Goal: Task Accomplishment & Management: Manage account settings

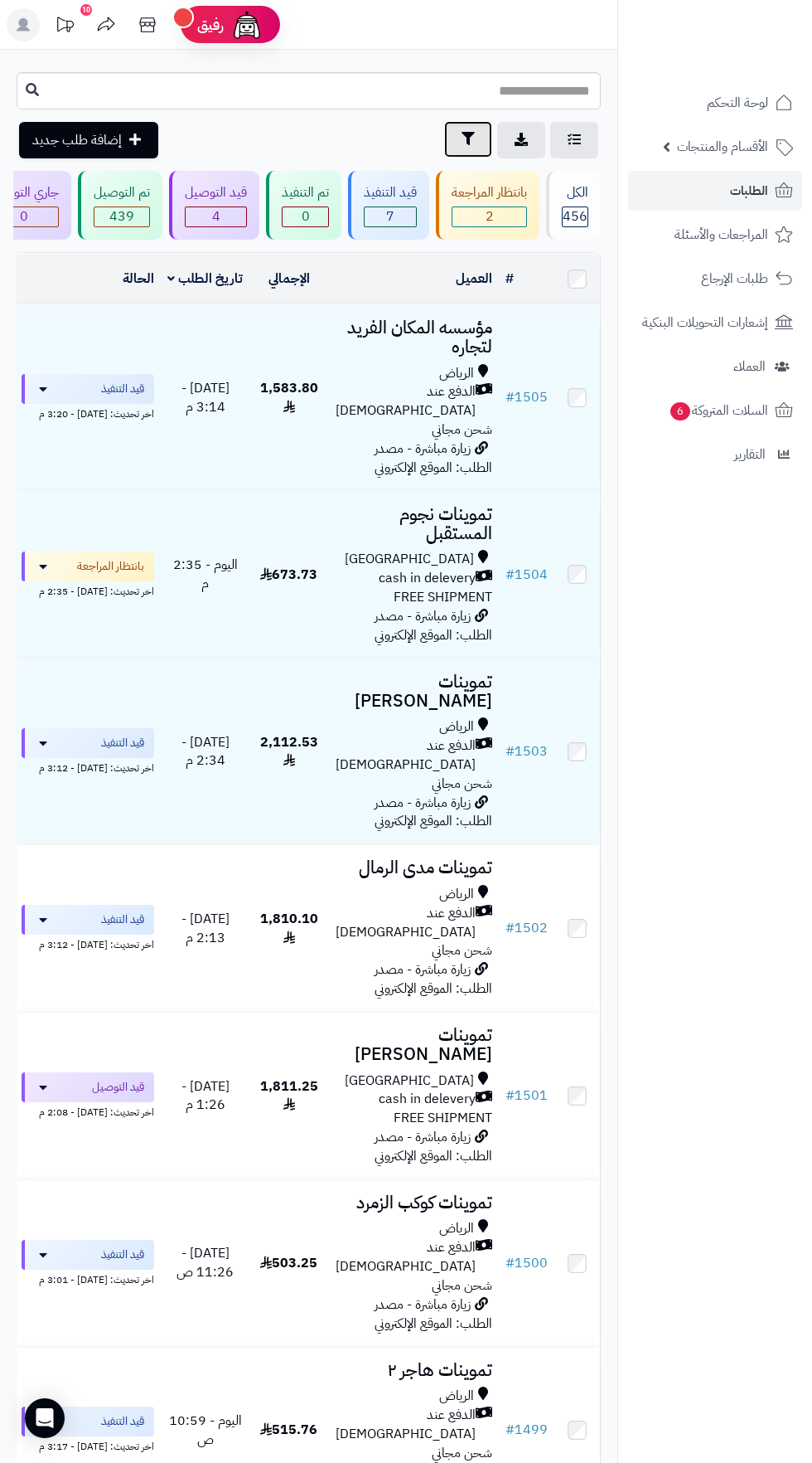
click at [467, 139] on icon "button" at bounding box center [468, 138] width 14 height 14
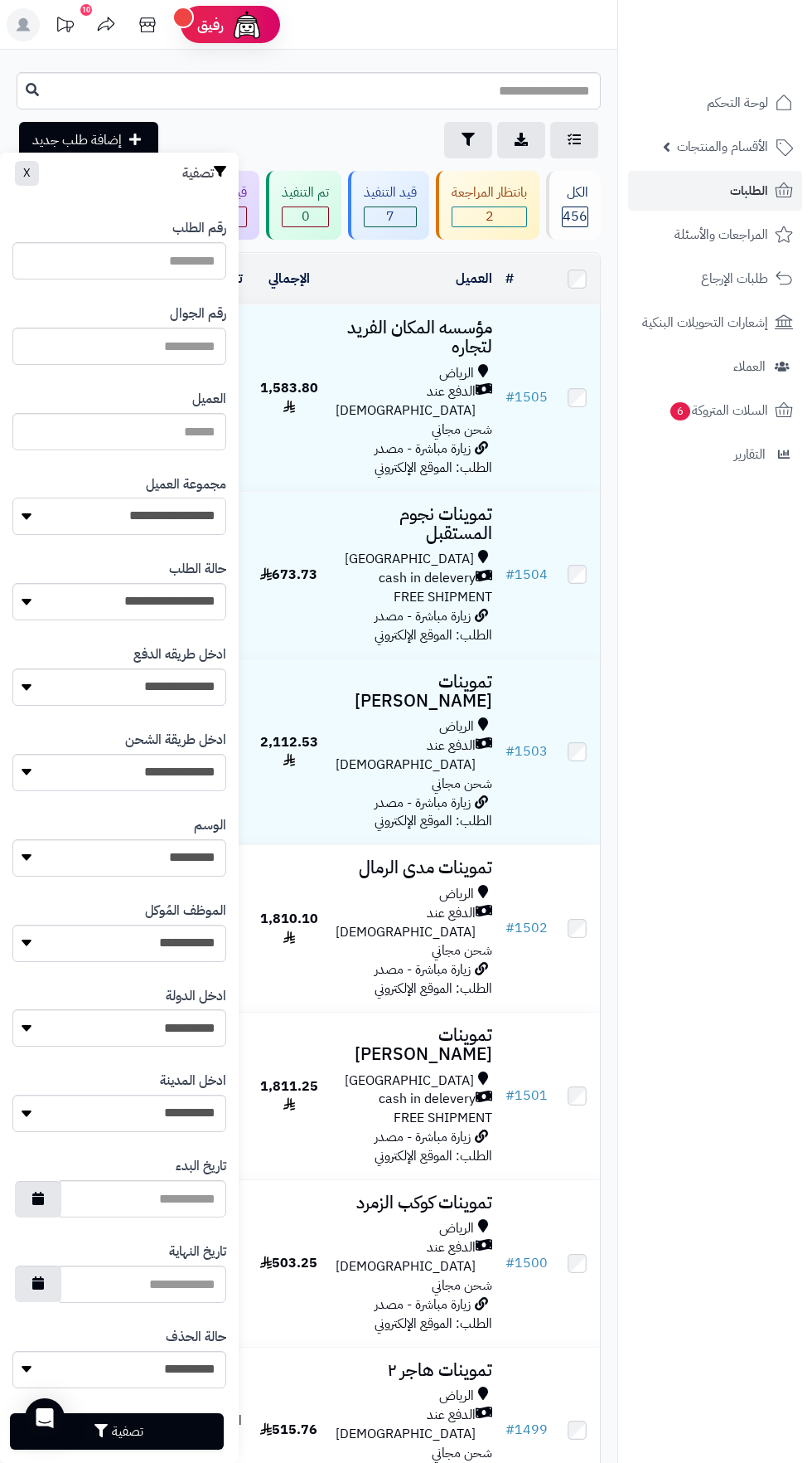
click at [162, 522] on select "**********" at bounding box center [120, 516] width 214 height 38
select select "*"
click at [180, 1439] on button "تصفية" at bounding box center [117, 1431] width 214 height 37
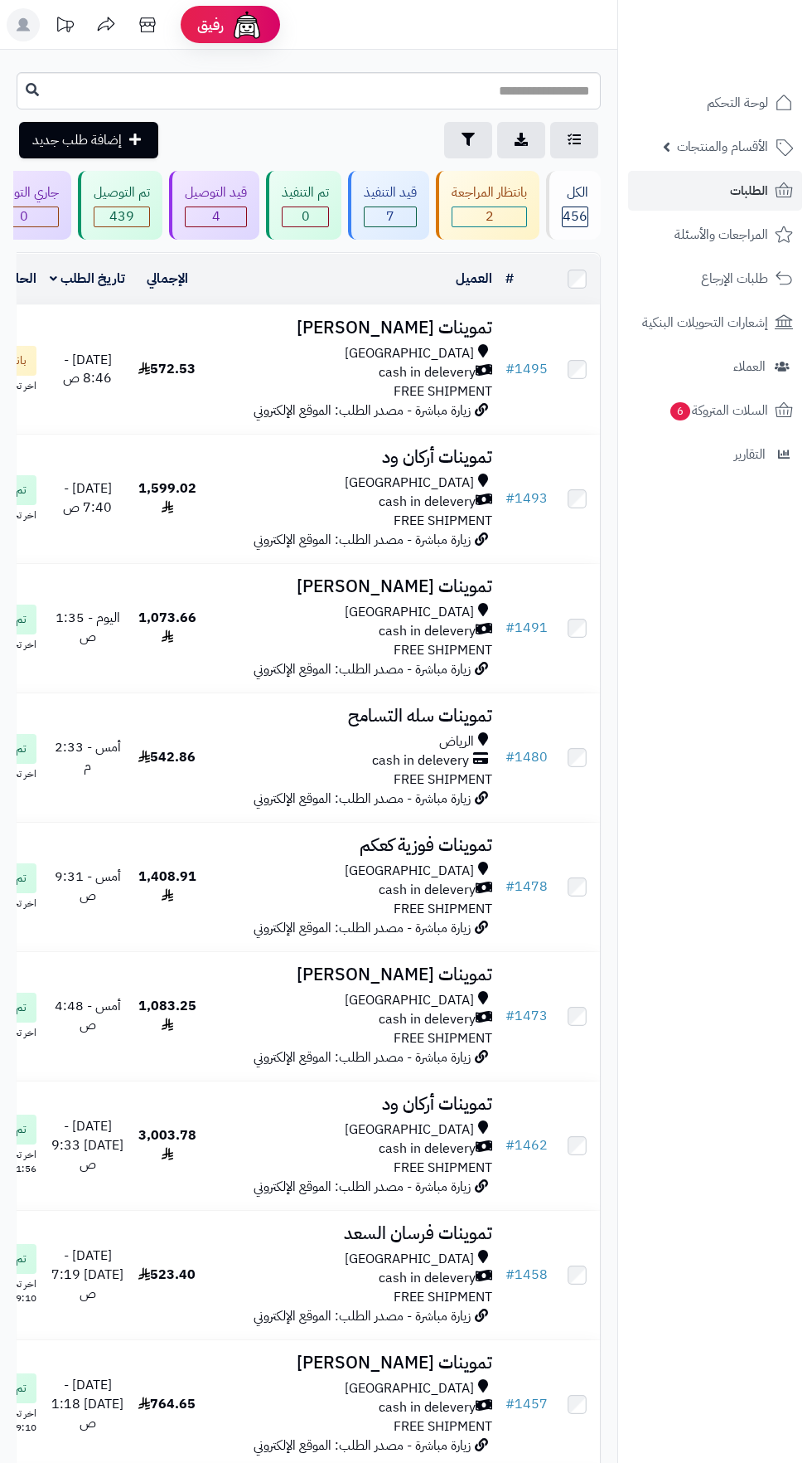
scroll to position [0, -94]
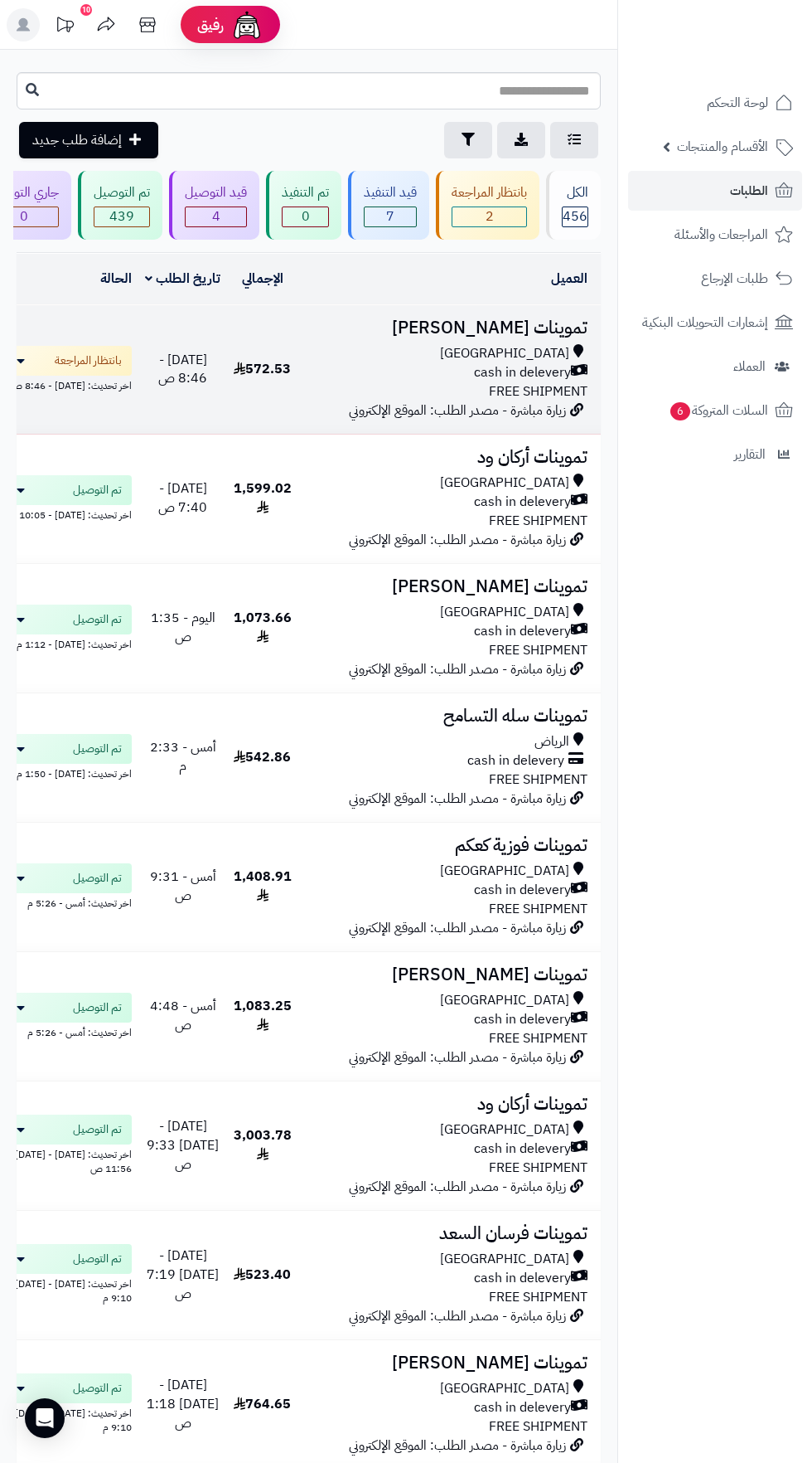
click at [473, 356] on div "[GEOGRAPHIC_DATA]" at bounding box center [446, 353] width 283 height 19
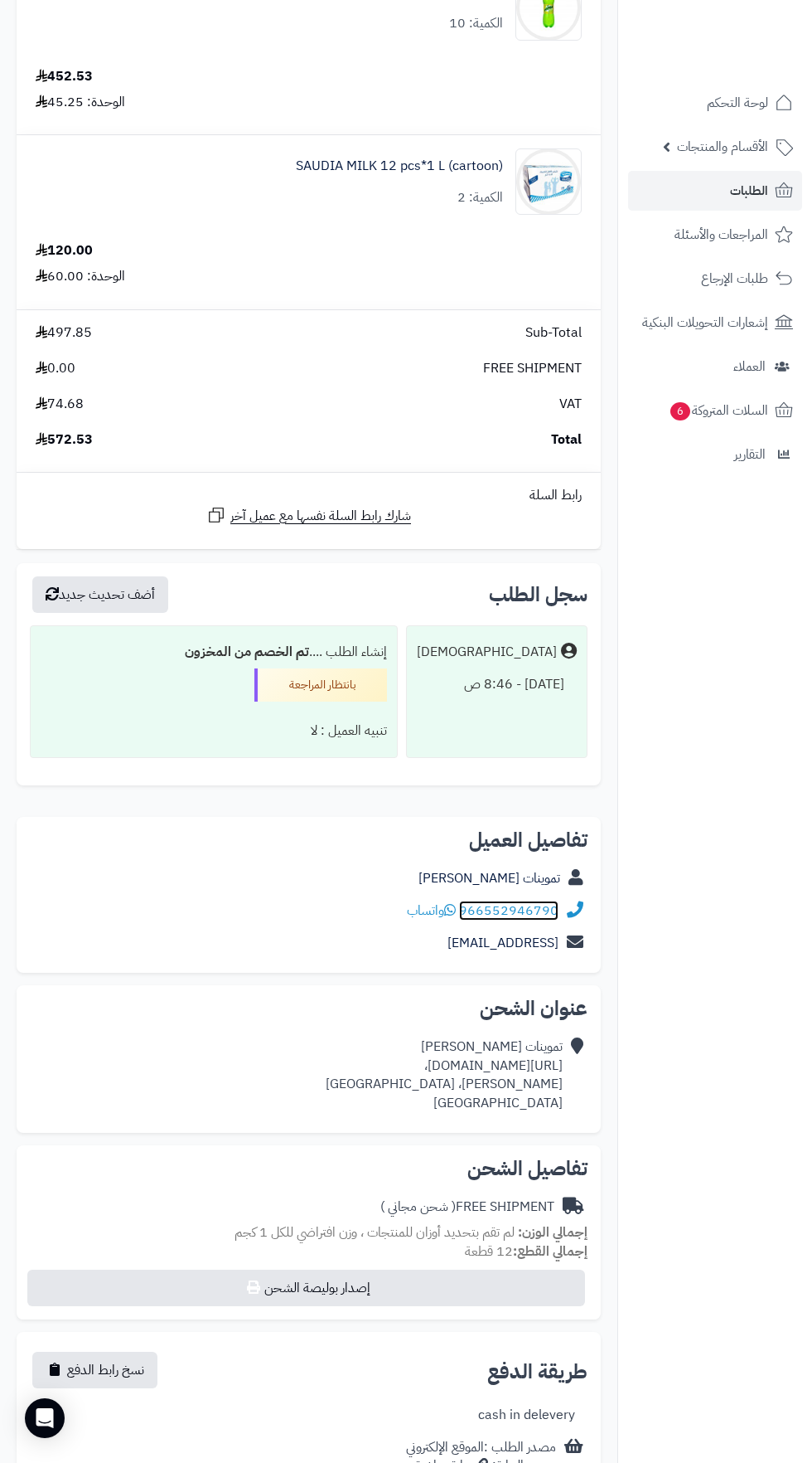
scroll to position [253, 0]
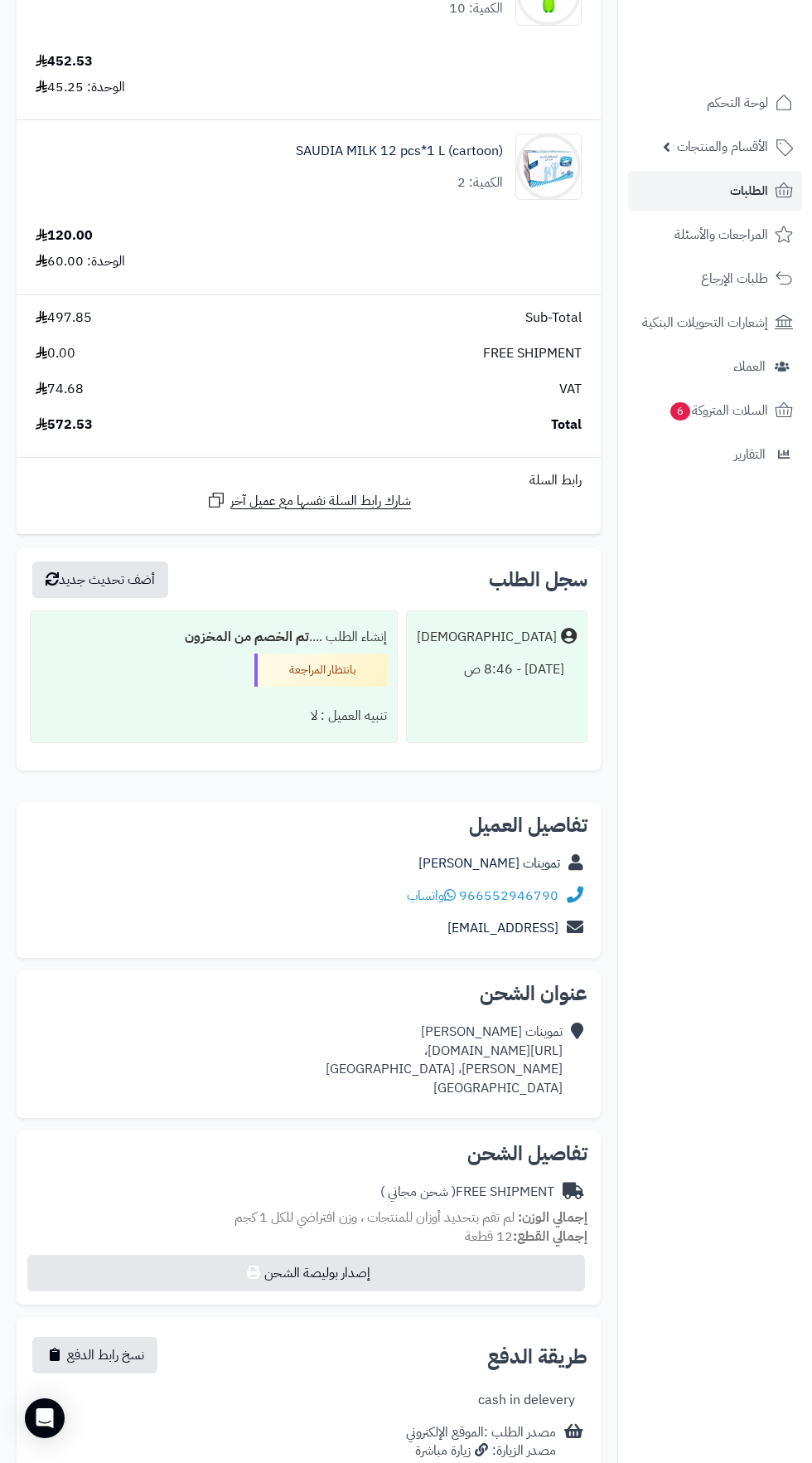
copy div "https://maps.app.goo.gl/A8NVg8kK9vYxKApD8،"
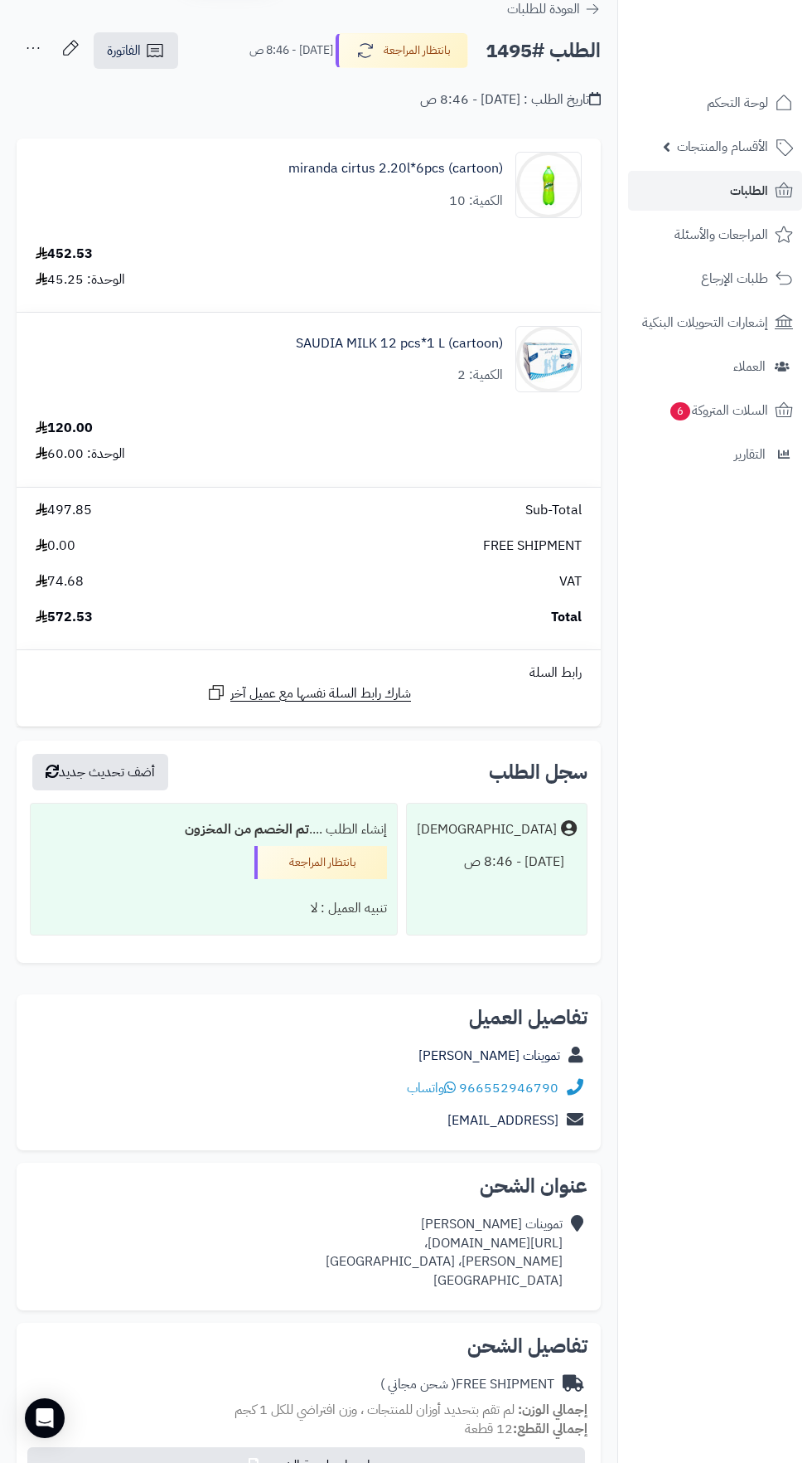
scroll to position [0, 0]
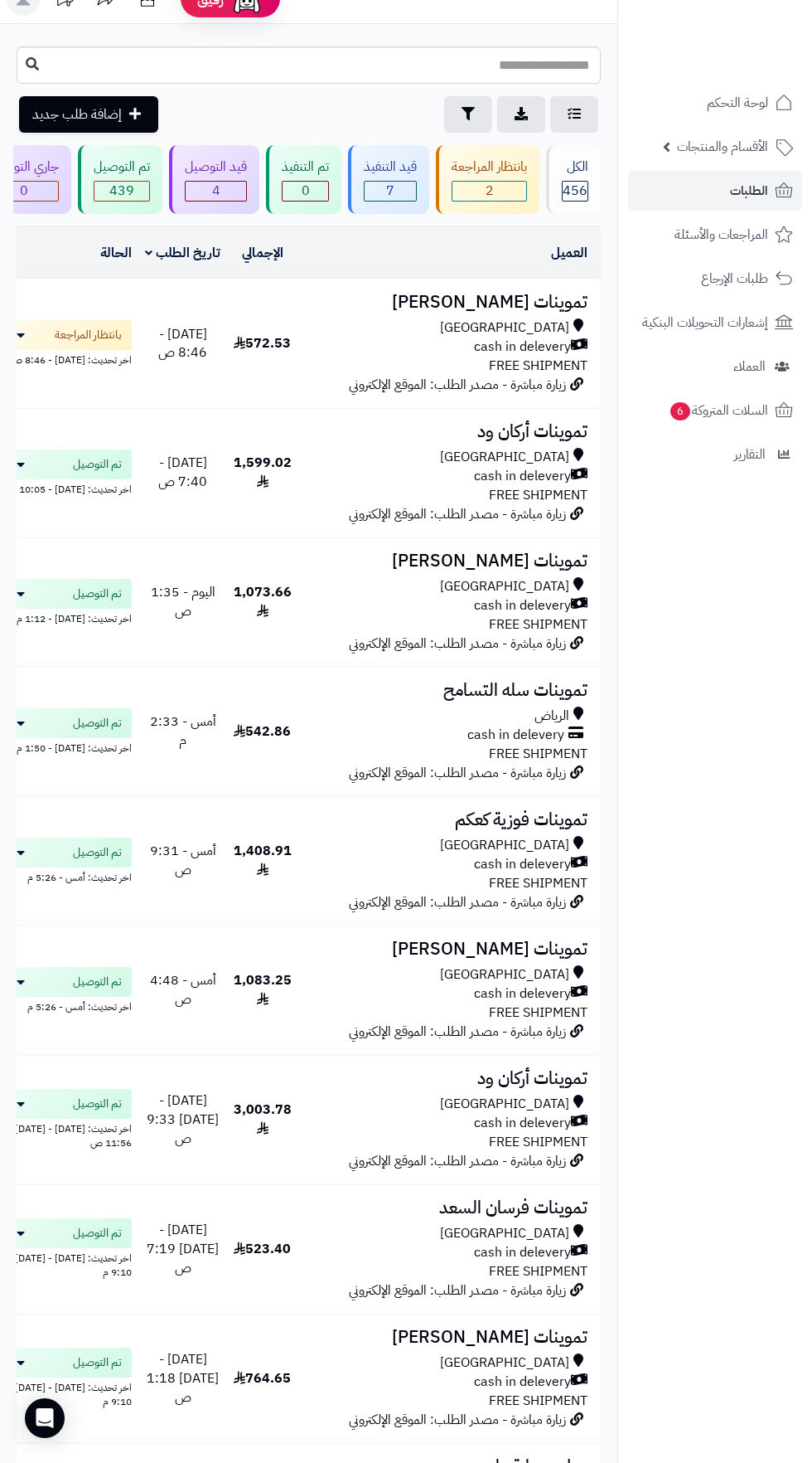
scroll to position [16, 0]
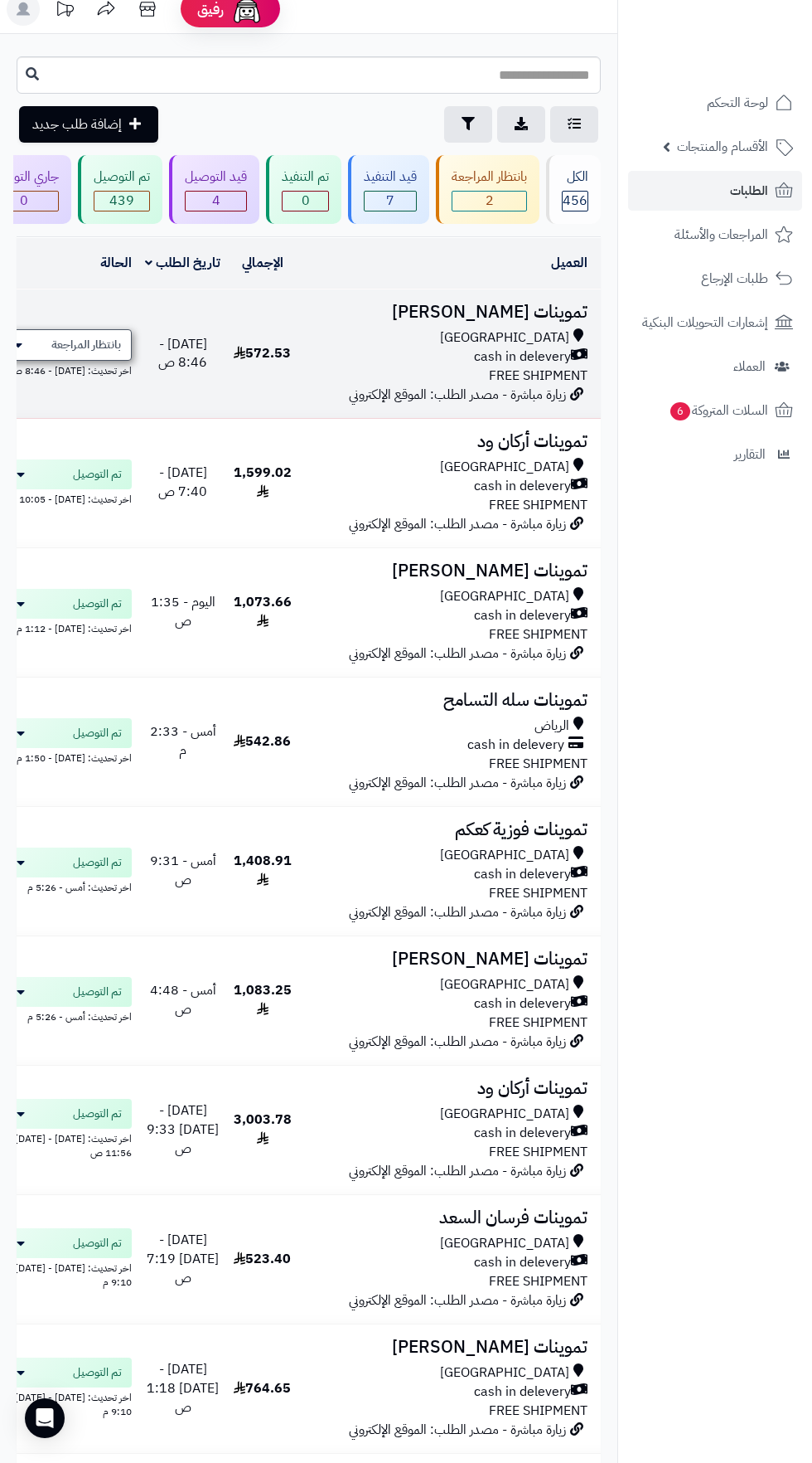
click at [106, 341] on span "بانتظار المراجعة" at bounding box center [86, 345] width 69 height 16
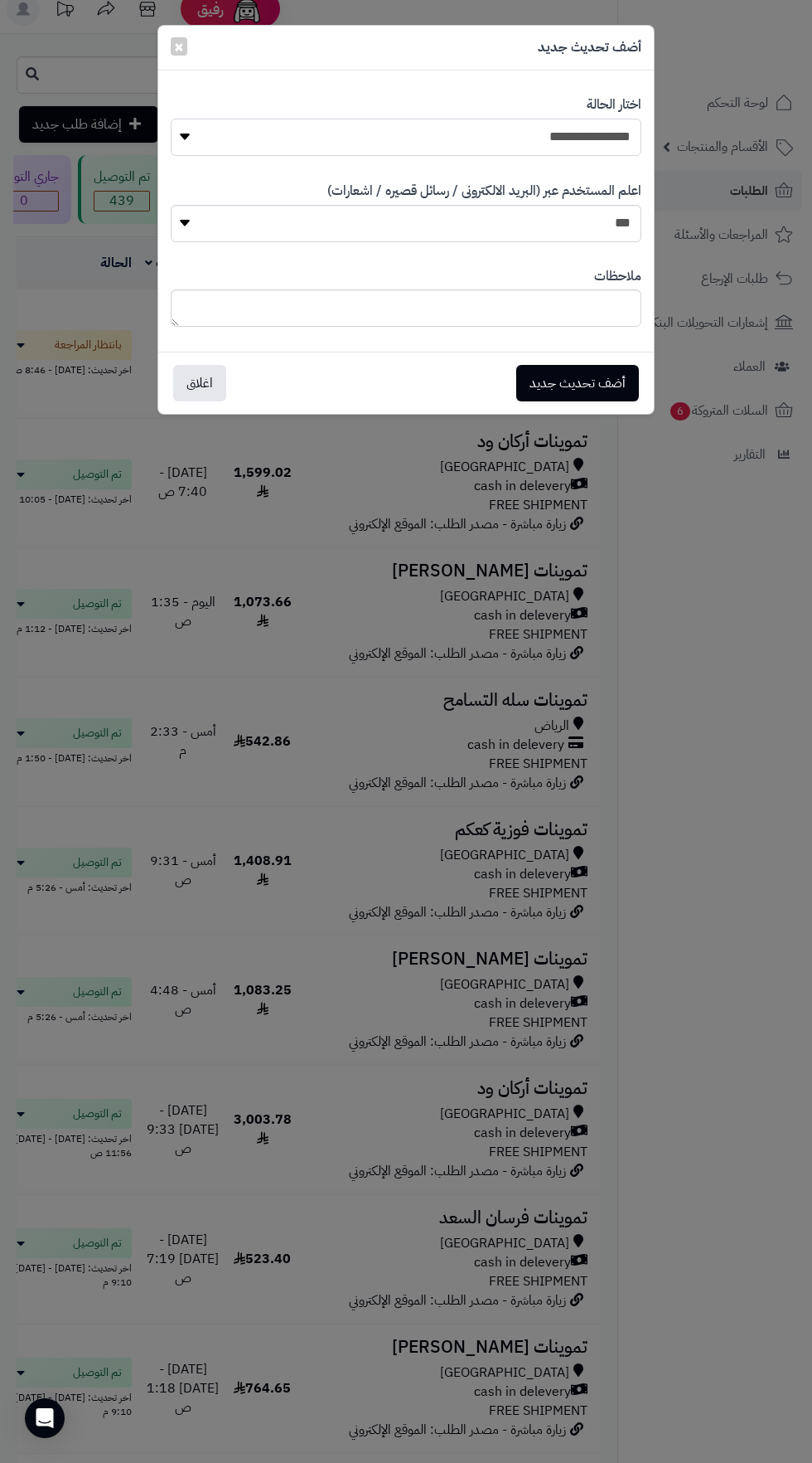
click at [357, 142] on select "**********" at bounding box center [406, 137] width 471 height 38
select select "**"
click at [614, 377] on button "أضف تحديث جديد" at bounding box center [578, 382] width 123 height 37
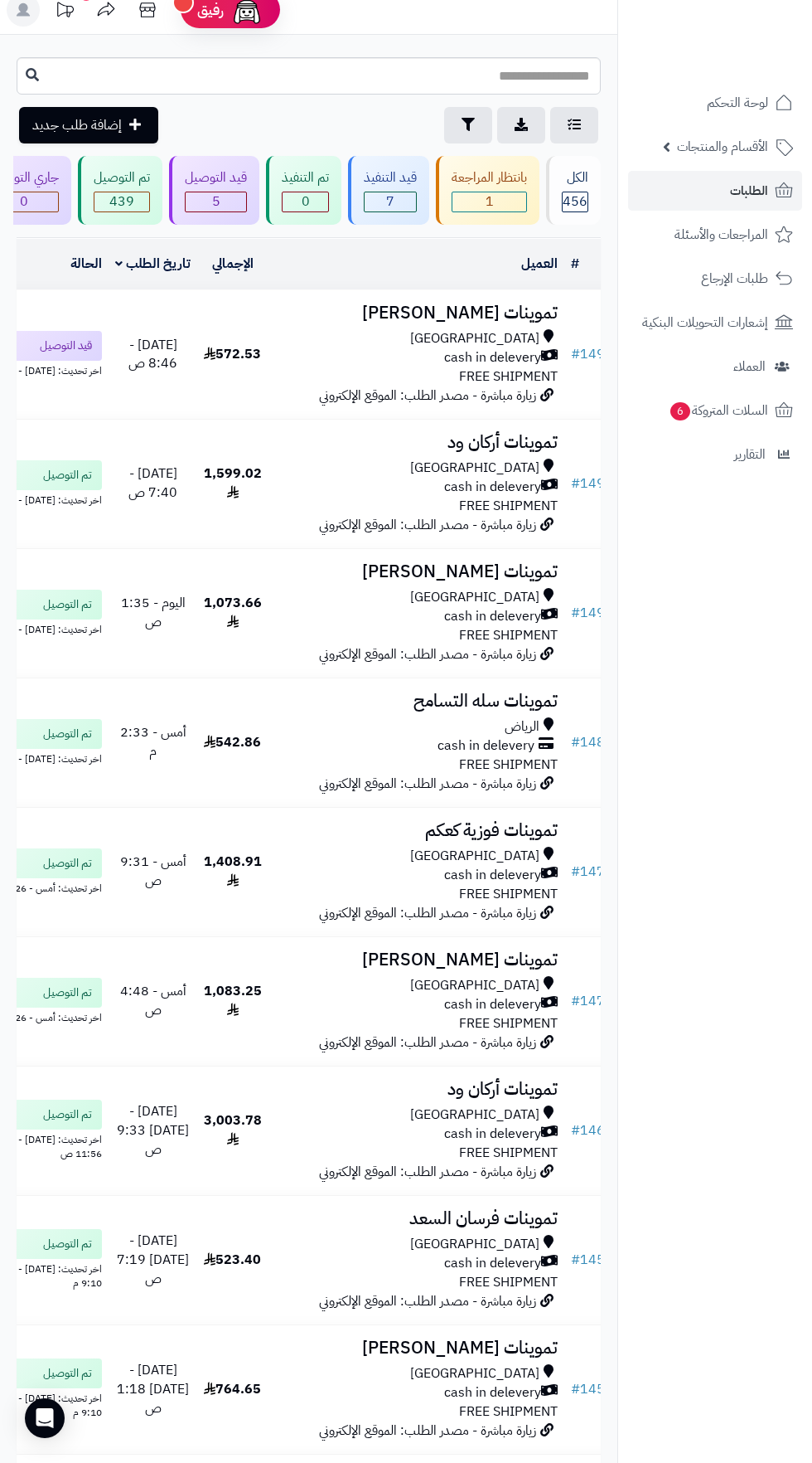
scroll to position [0, -94]
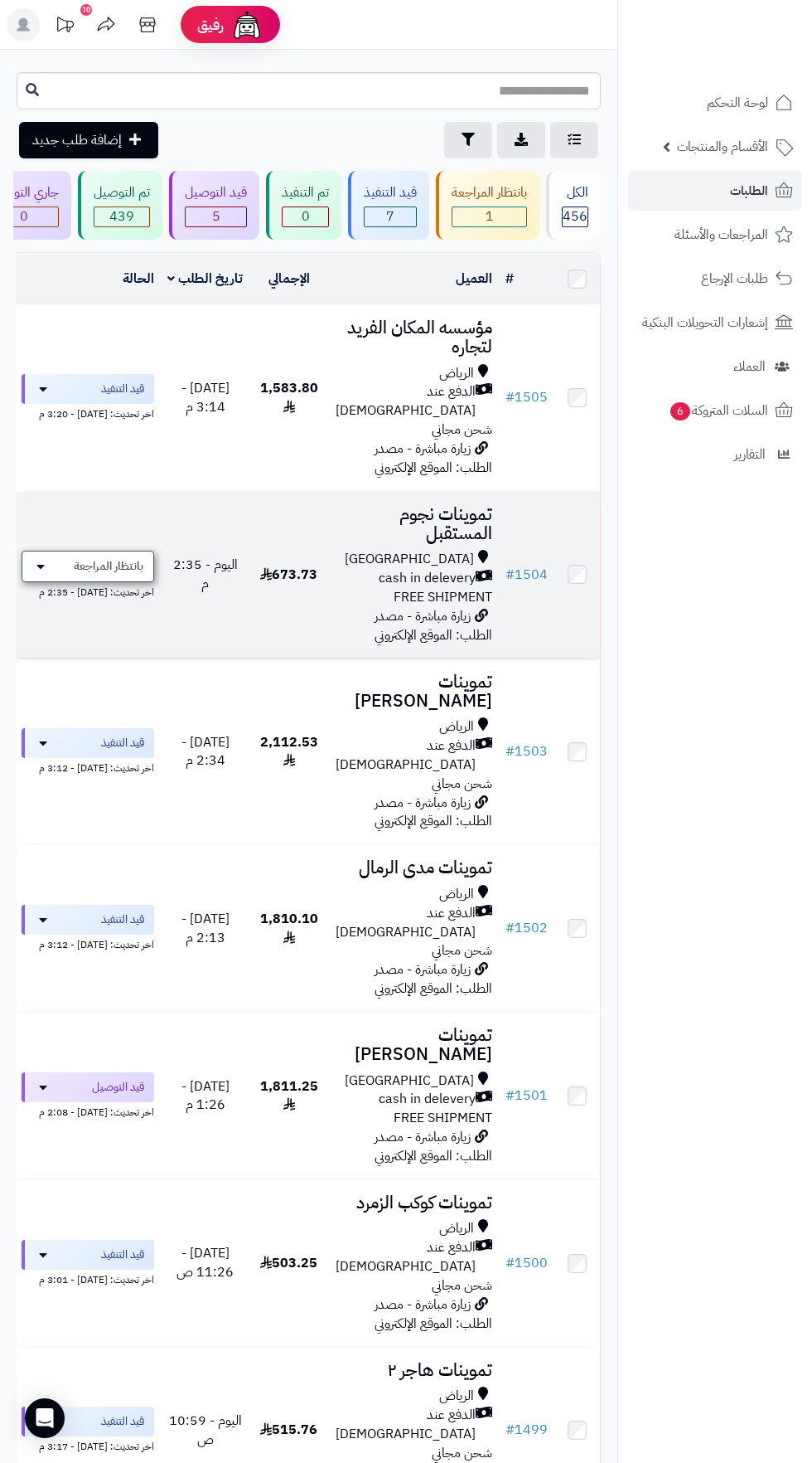
click at [120, 558] on span "بانتظار المراجعة" at bounding box center [109, 566] width 69 height 16
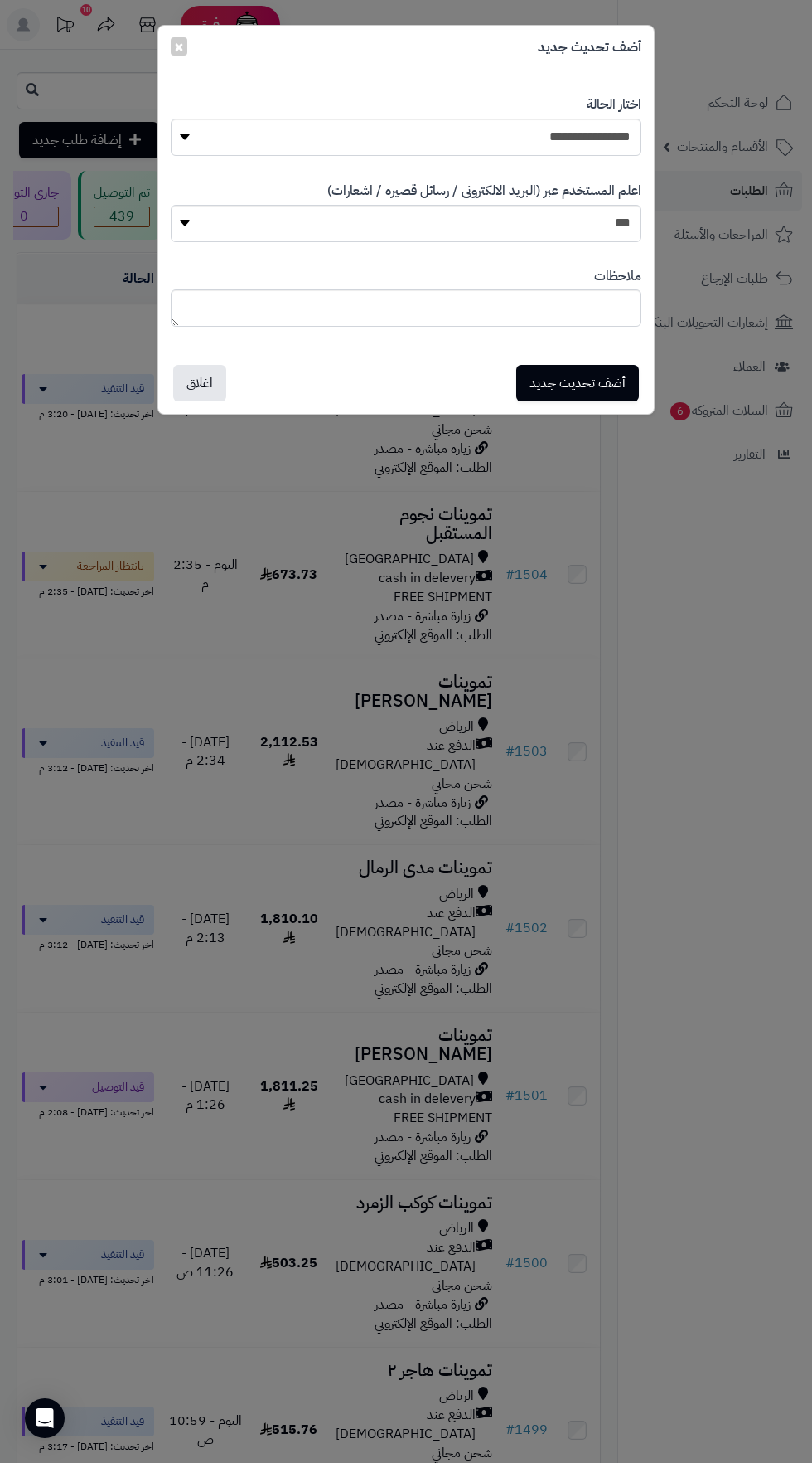
click at [580, 774] on div "**********" at bounding box center [406, 731] width 812 height 1463
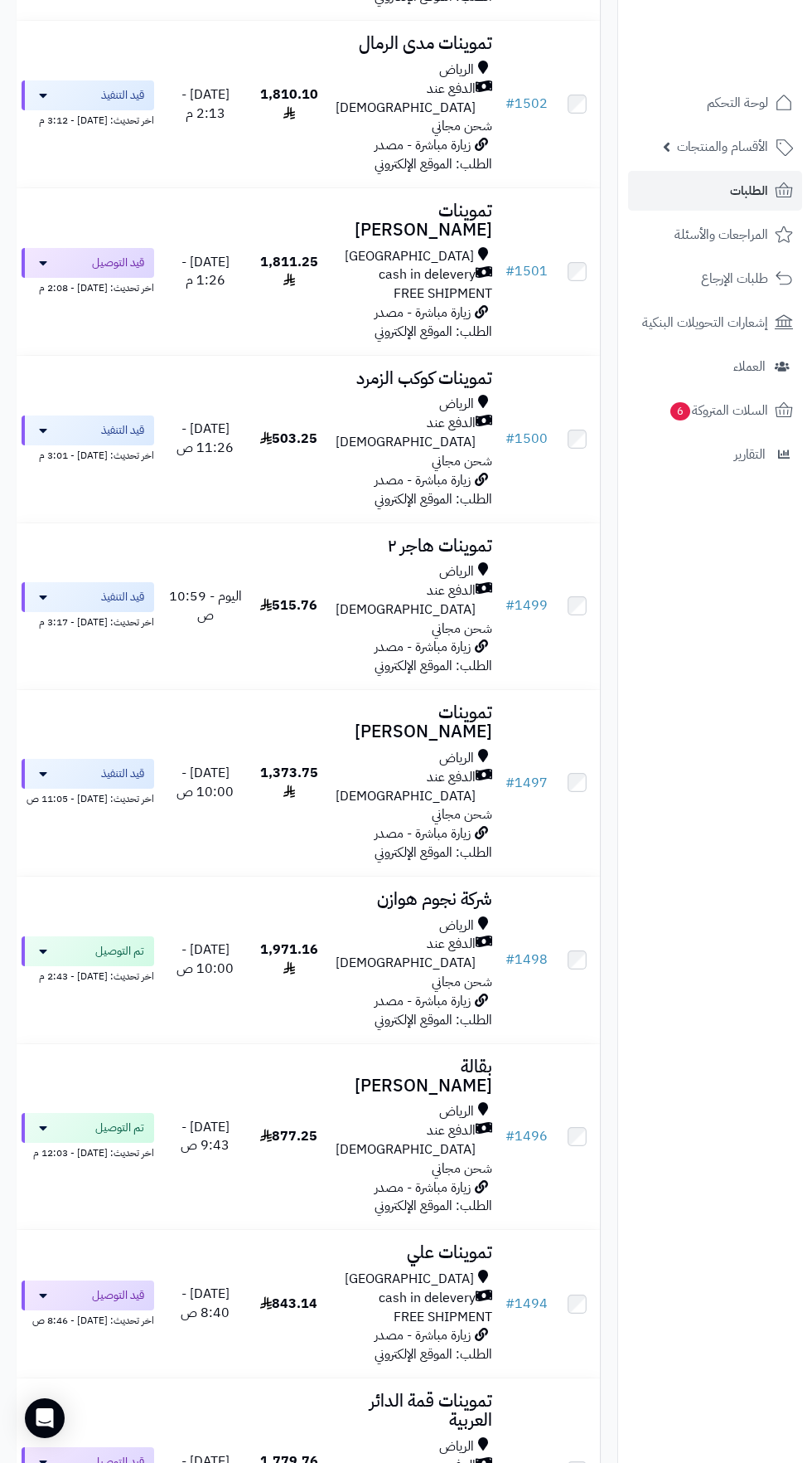
scroll to position [872, 0]
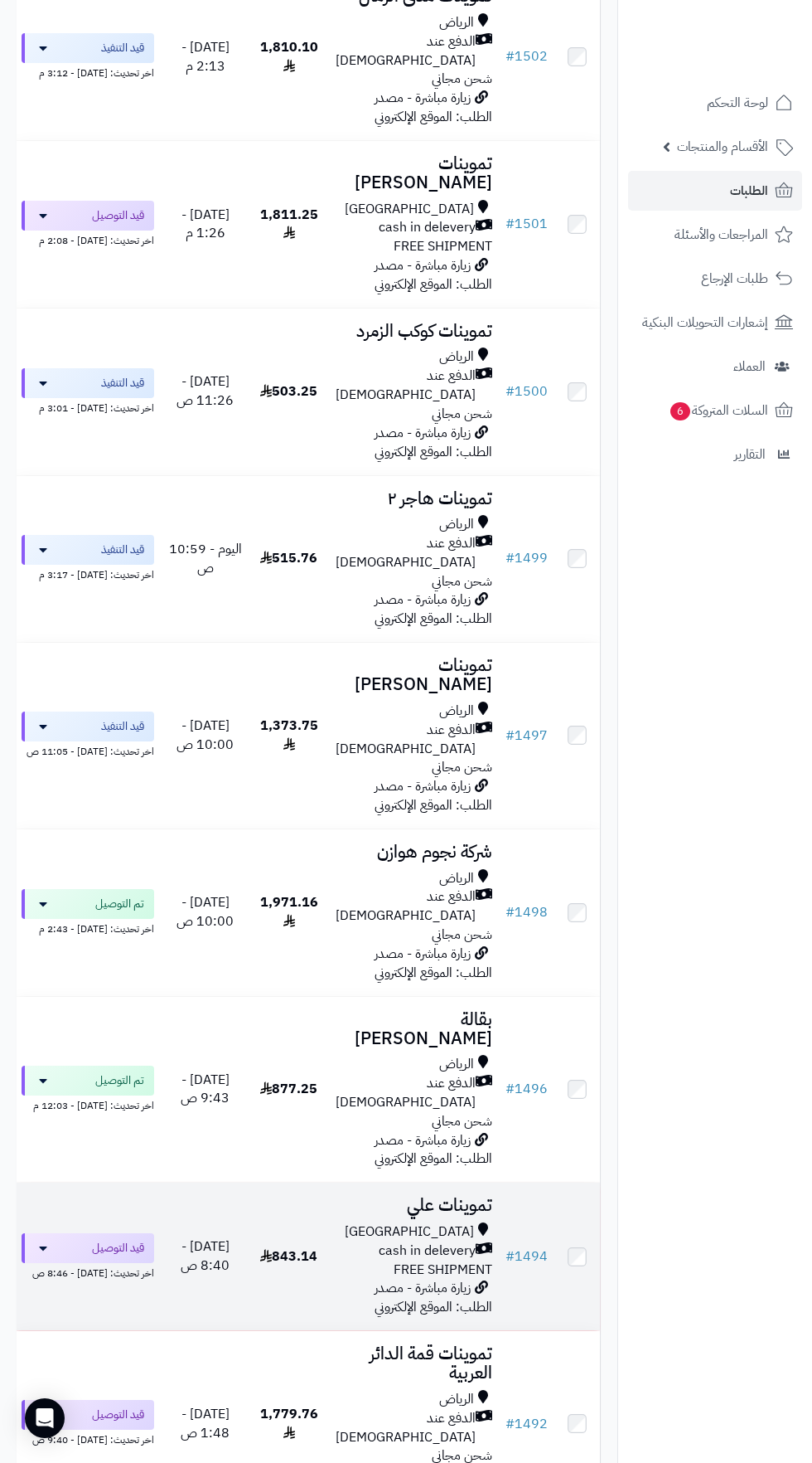
click at [421, 1242] on span "cash in delevery" at bounding box center [427, 1251] width 97 height 19
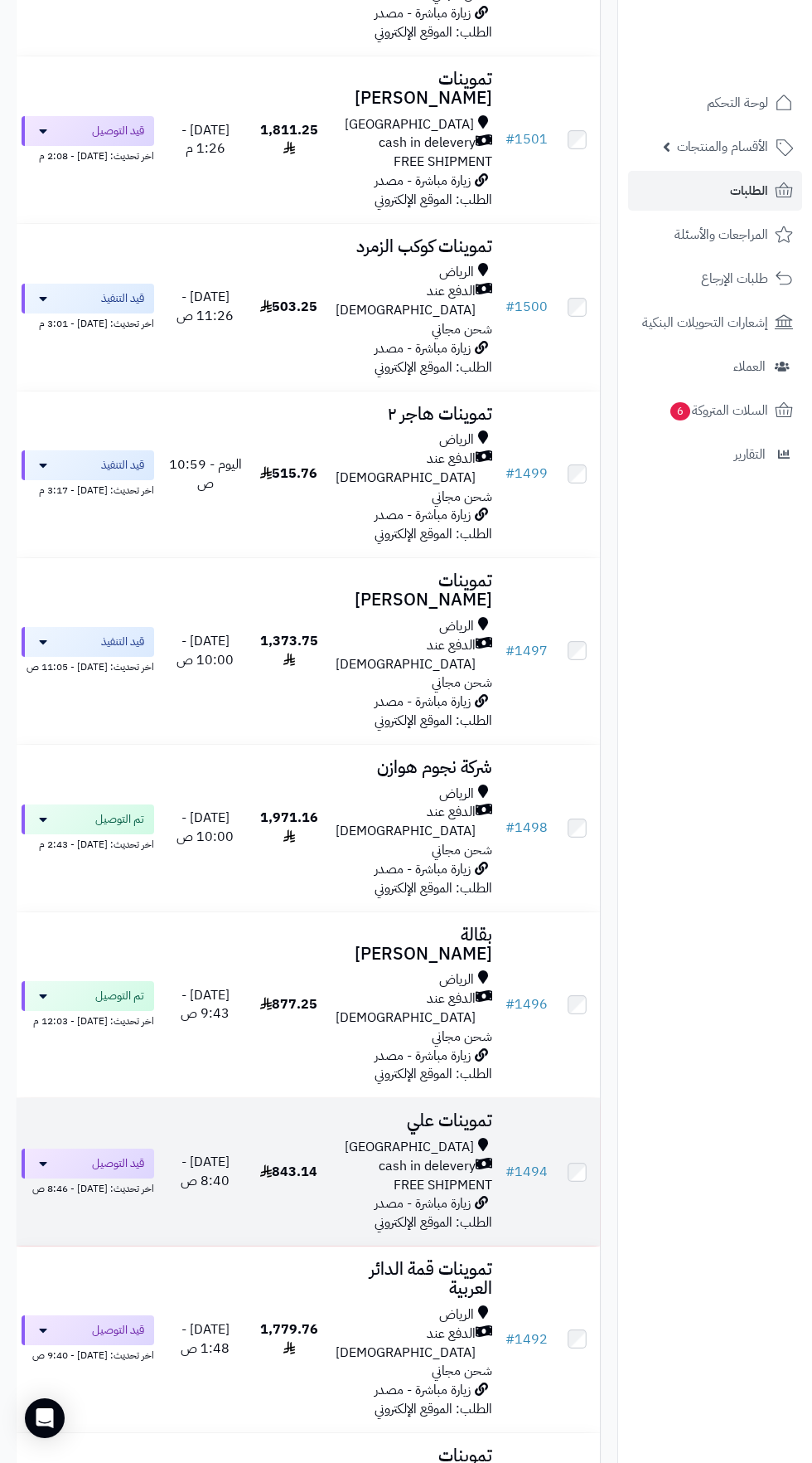
scroll to position [973, 0]
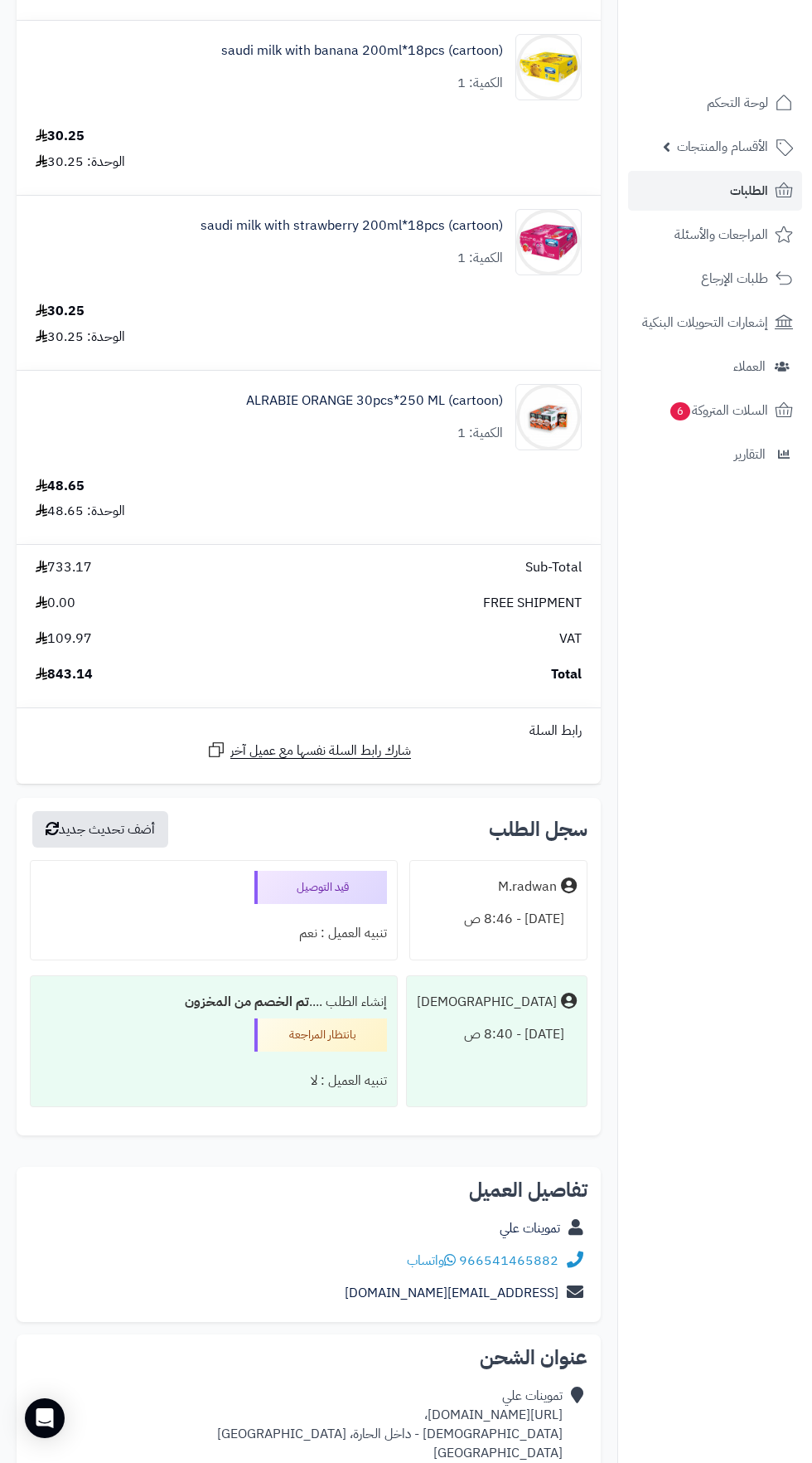
scroll to position [2057, 0]
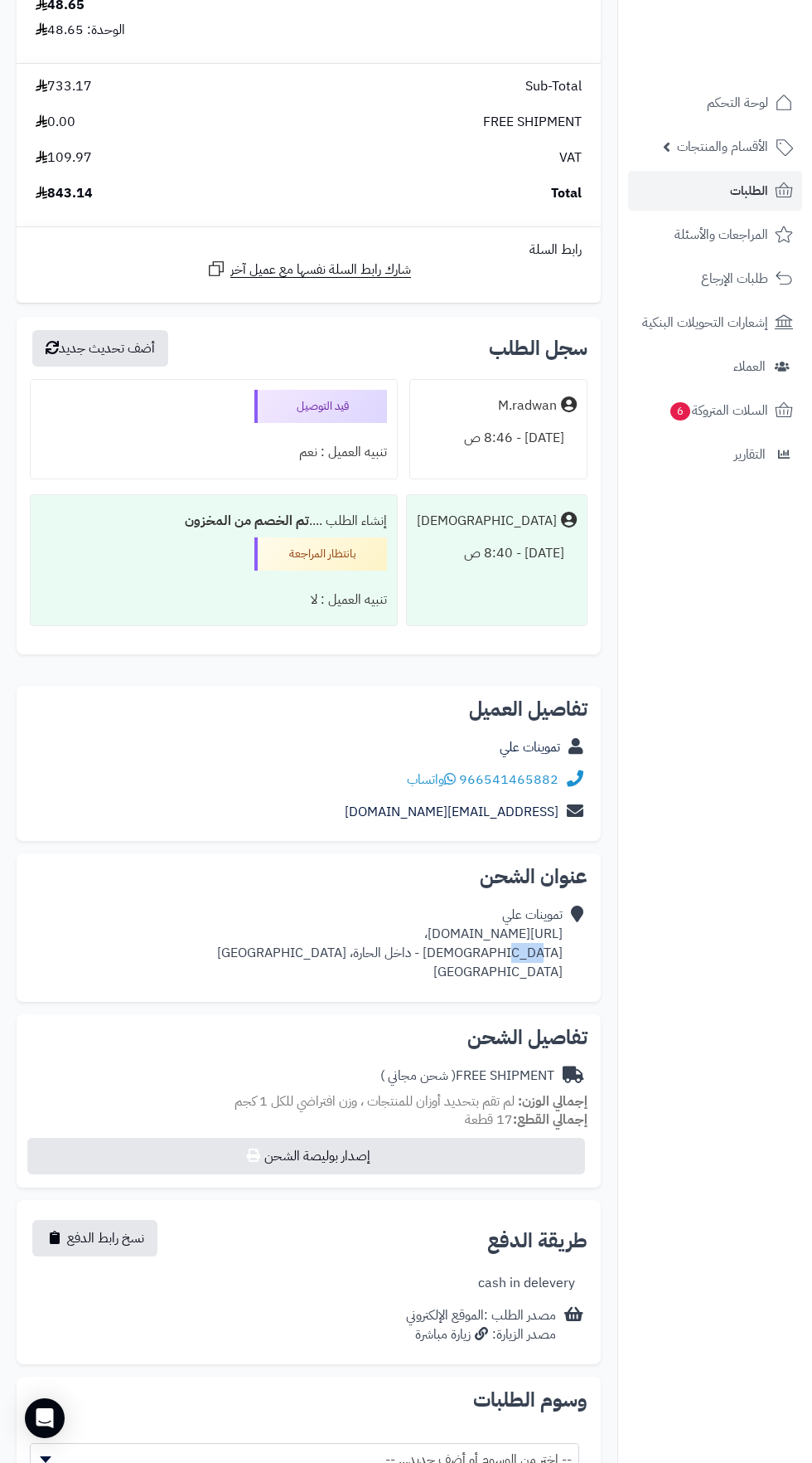
click at [761, 1204] on nav "لوحة التحكم الأقسام والمنتجات المنتجات الأقسام الماركات مواصفات المنتجات مواصفا…" at bounding box center [714, 752] width 195 height 1463
copy link "966541465882"
copy div "https://maps.app.goo.gl/UH6snVPcK4K8Aprx7،"
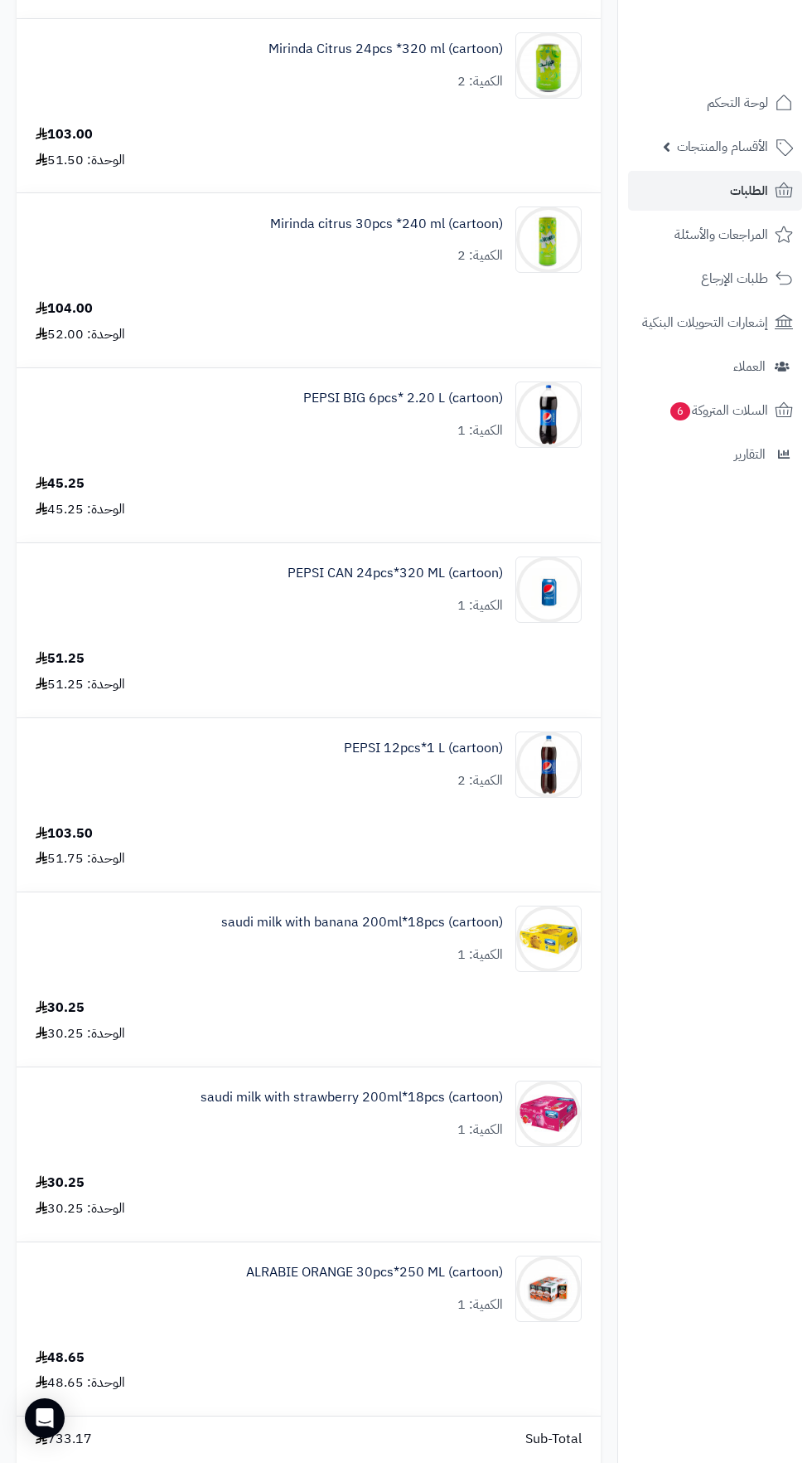
scroll to position [0, 0]
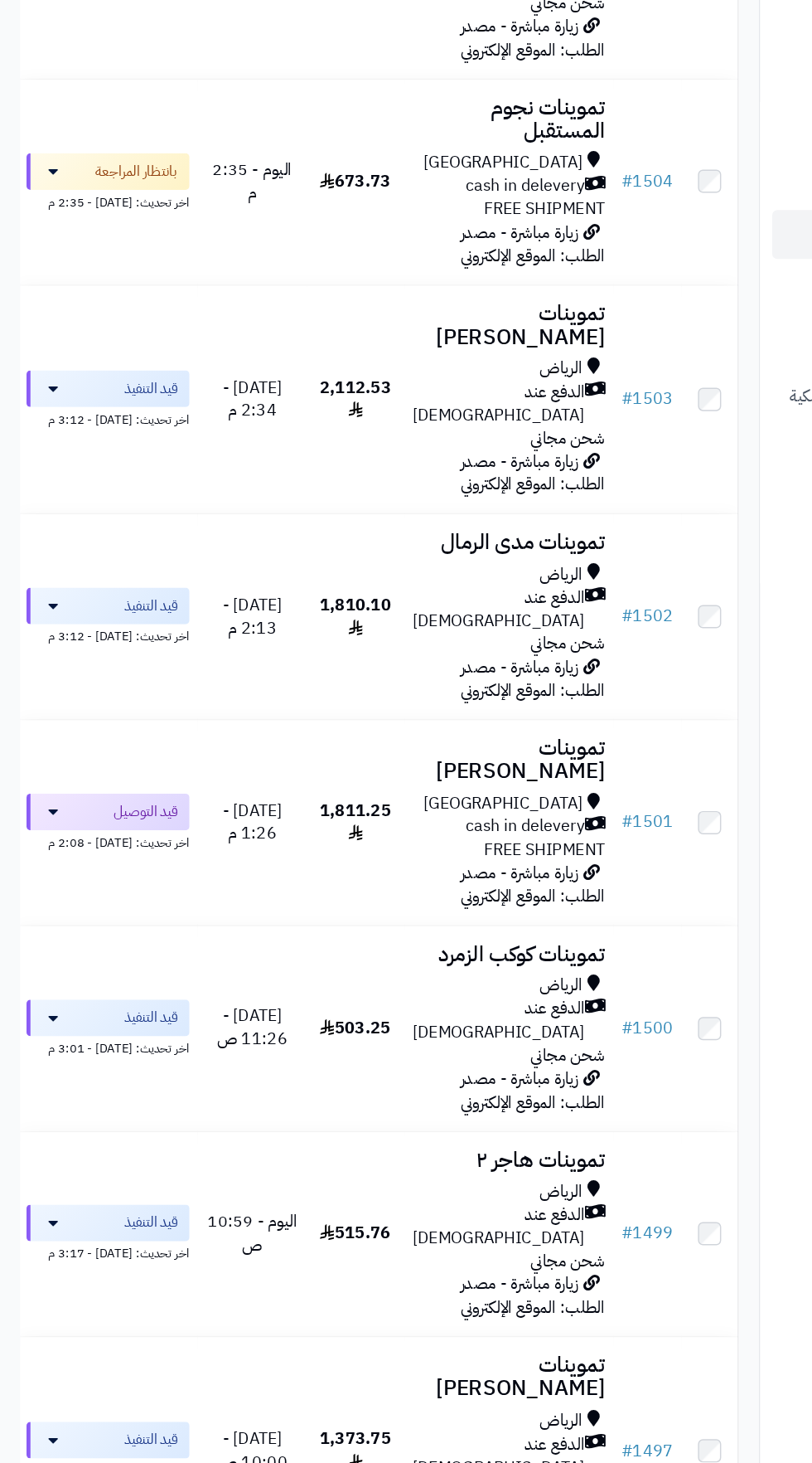
scroll to position [407, 0]
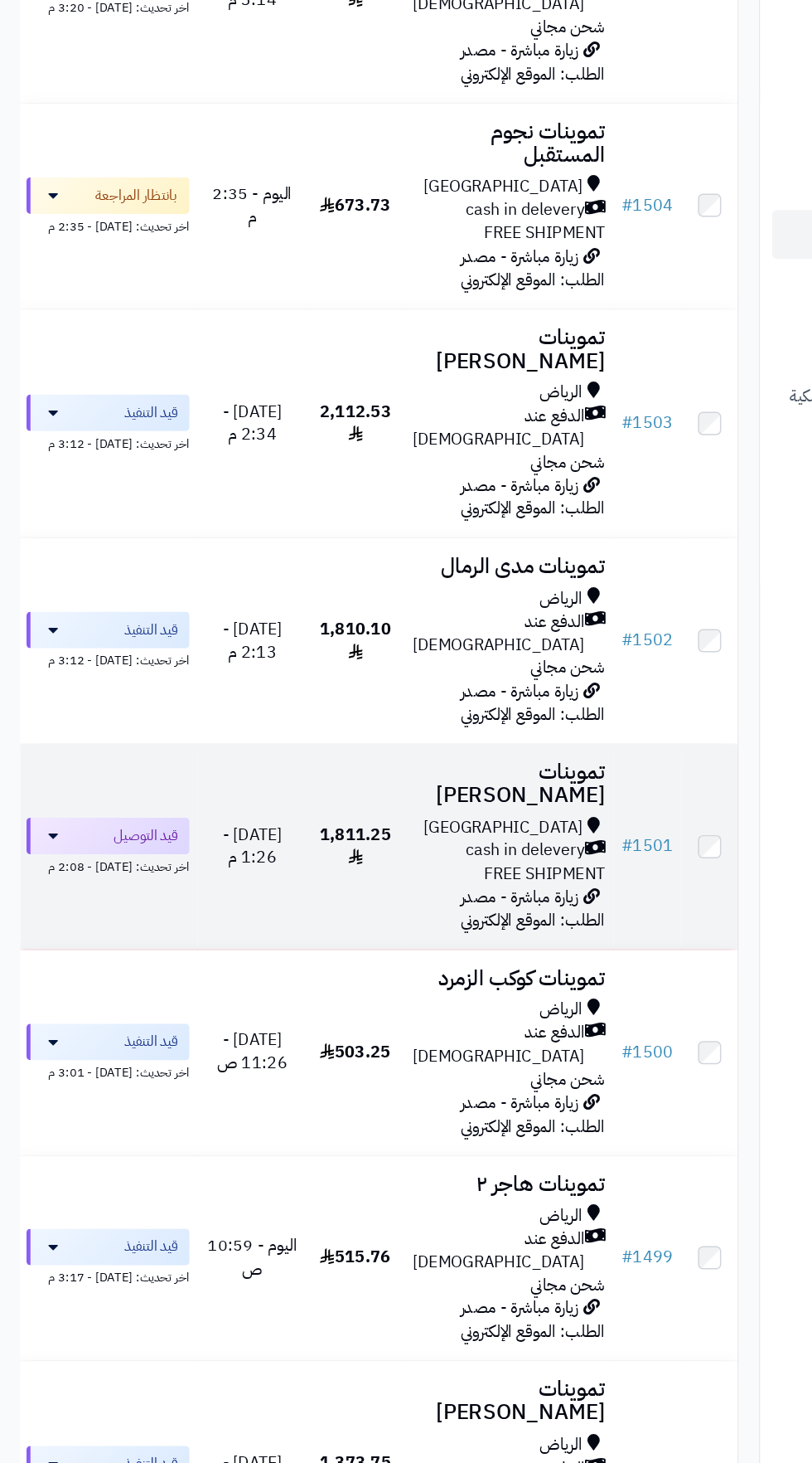
click at [394, 701] on span "FREE SHIPMENT" at bounding box center [443, 711] width 99 height 20
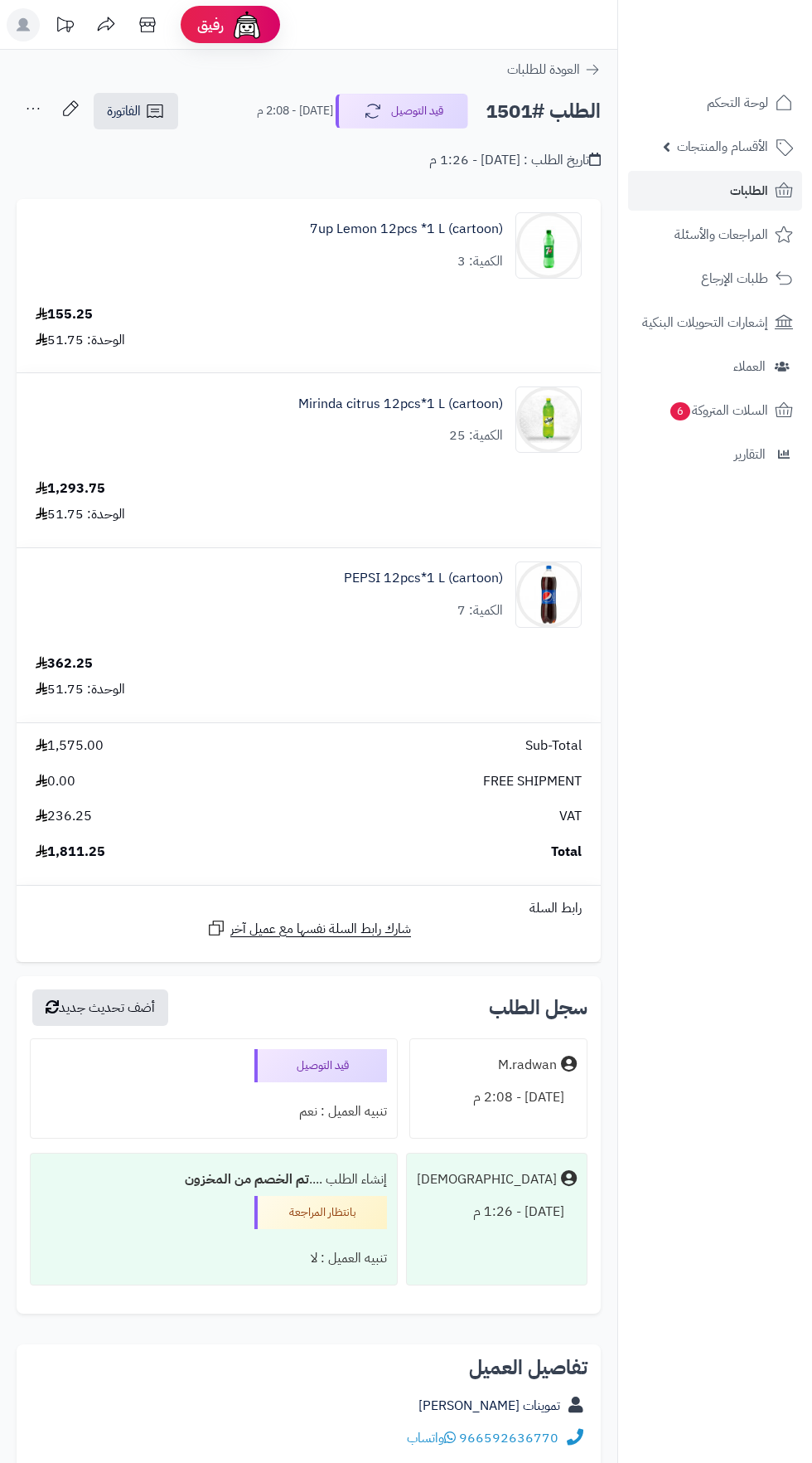
click at [458, 777] on div "FREE SHIPMENT 0.00" at bounding box center [308, 781] width 572 height 19
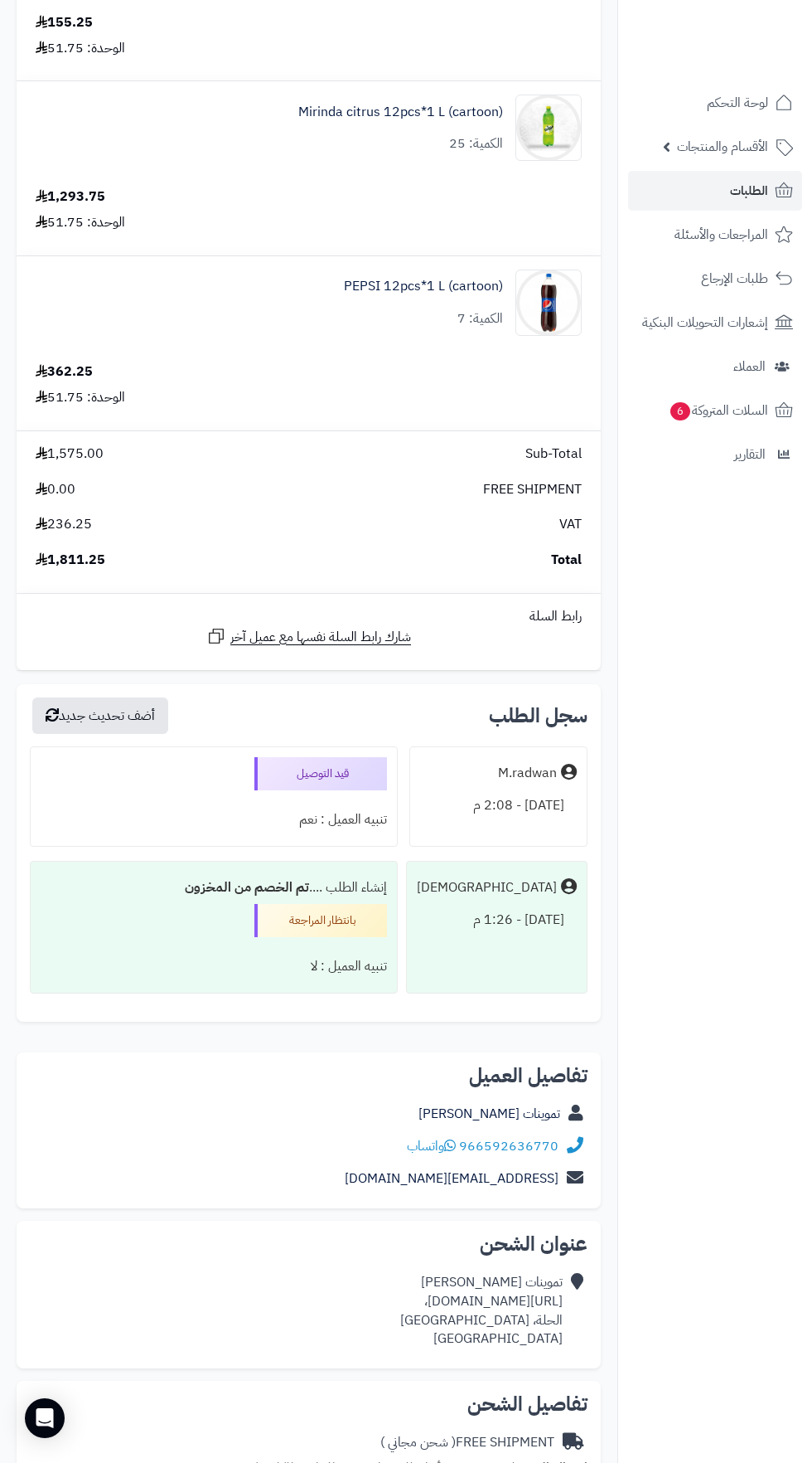
scroll to position [292, 0]
copy link "966592636770"
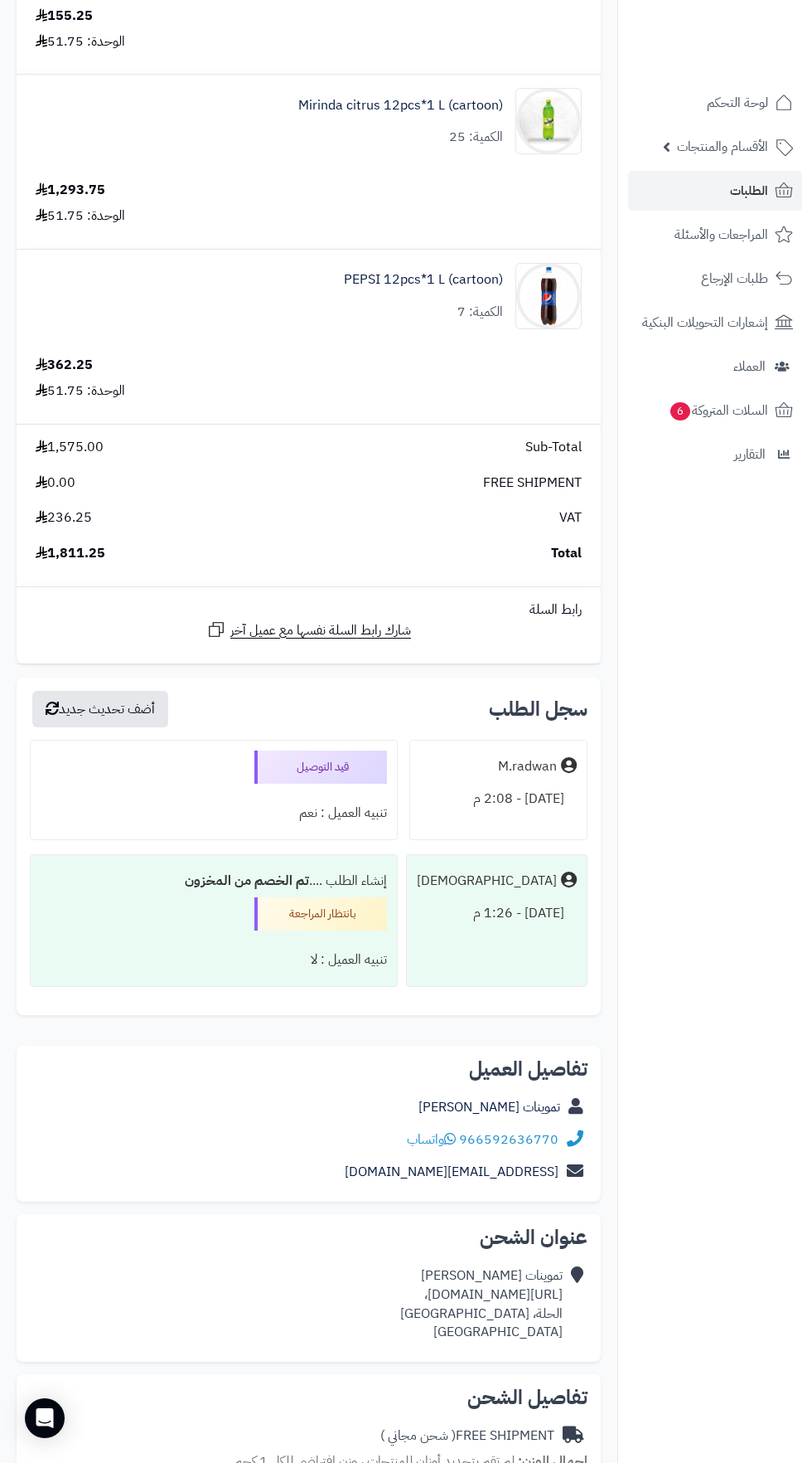
copy div "[URL][DOMAIN_NAME]،"
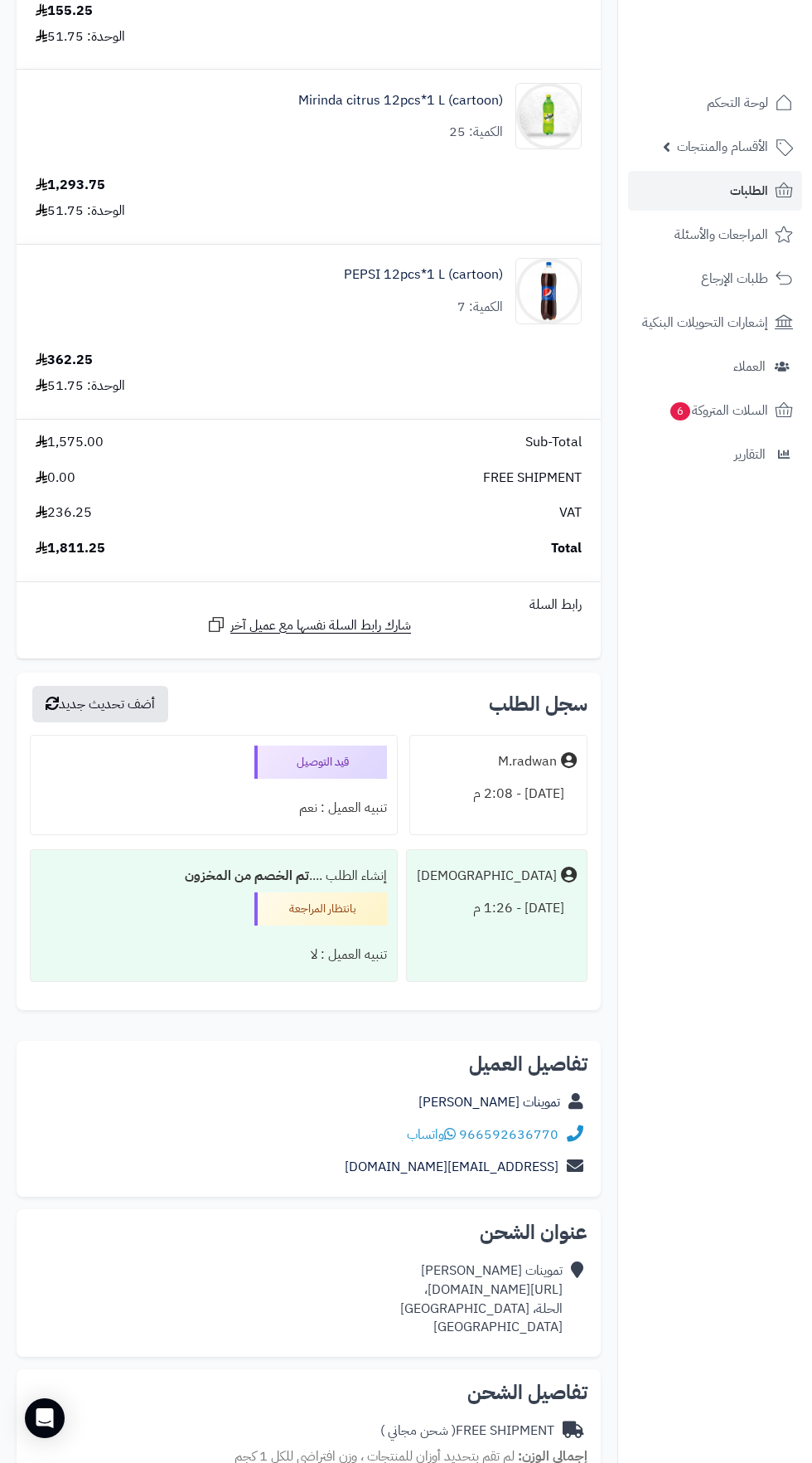
scroll to position [0, 0]
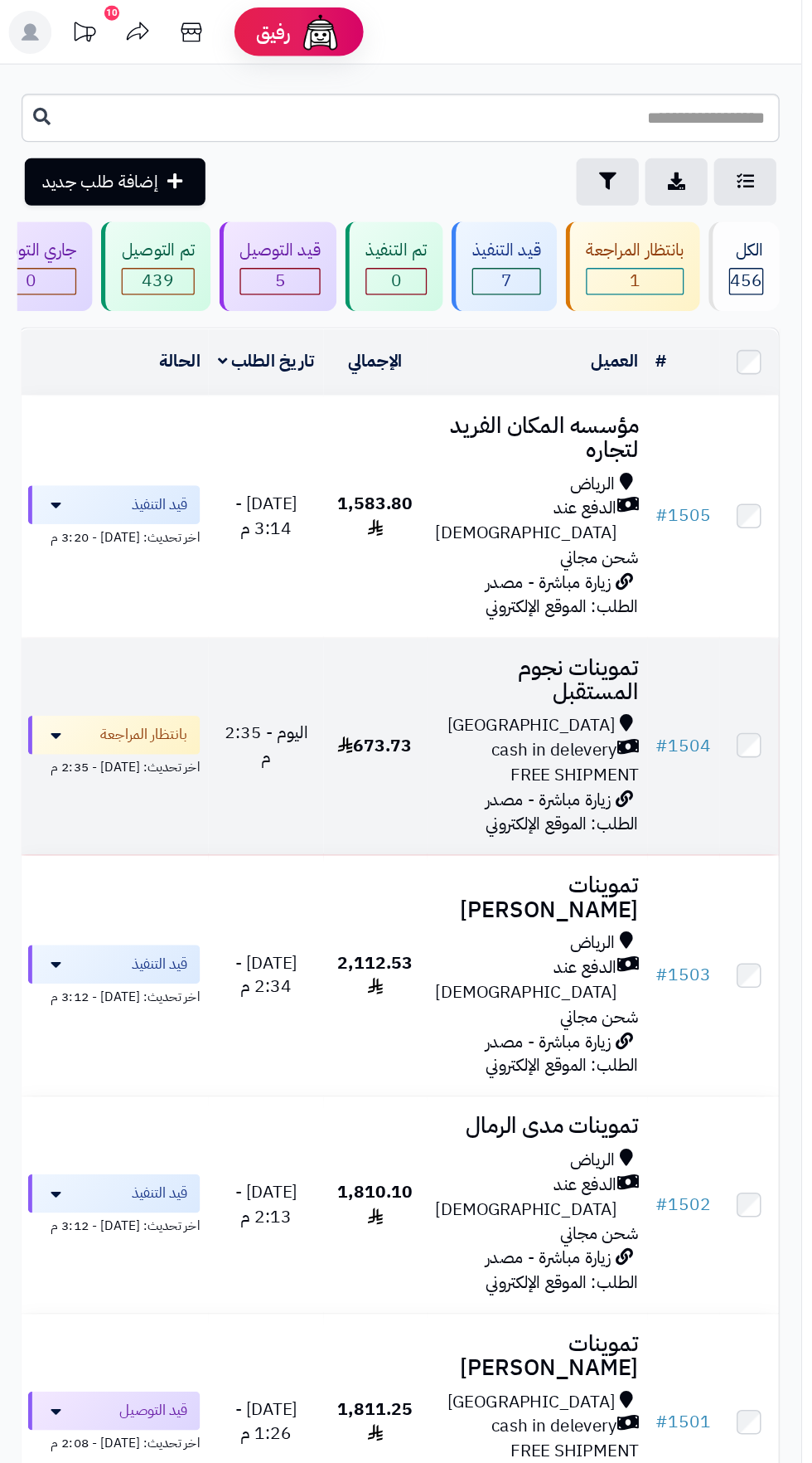
click at [399, 569] on span "cash in delevery" at bounding box center [427, 578] width 97 height 19
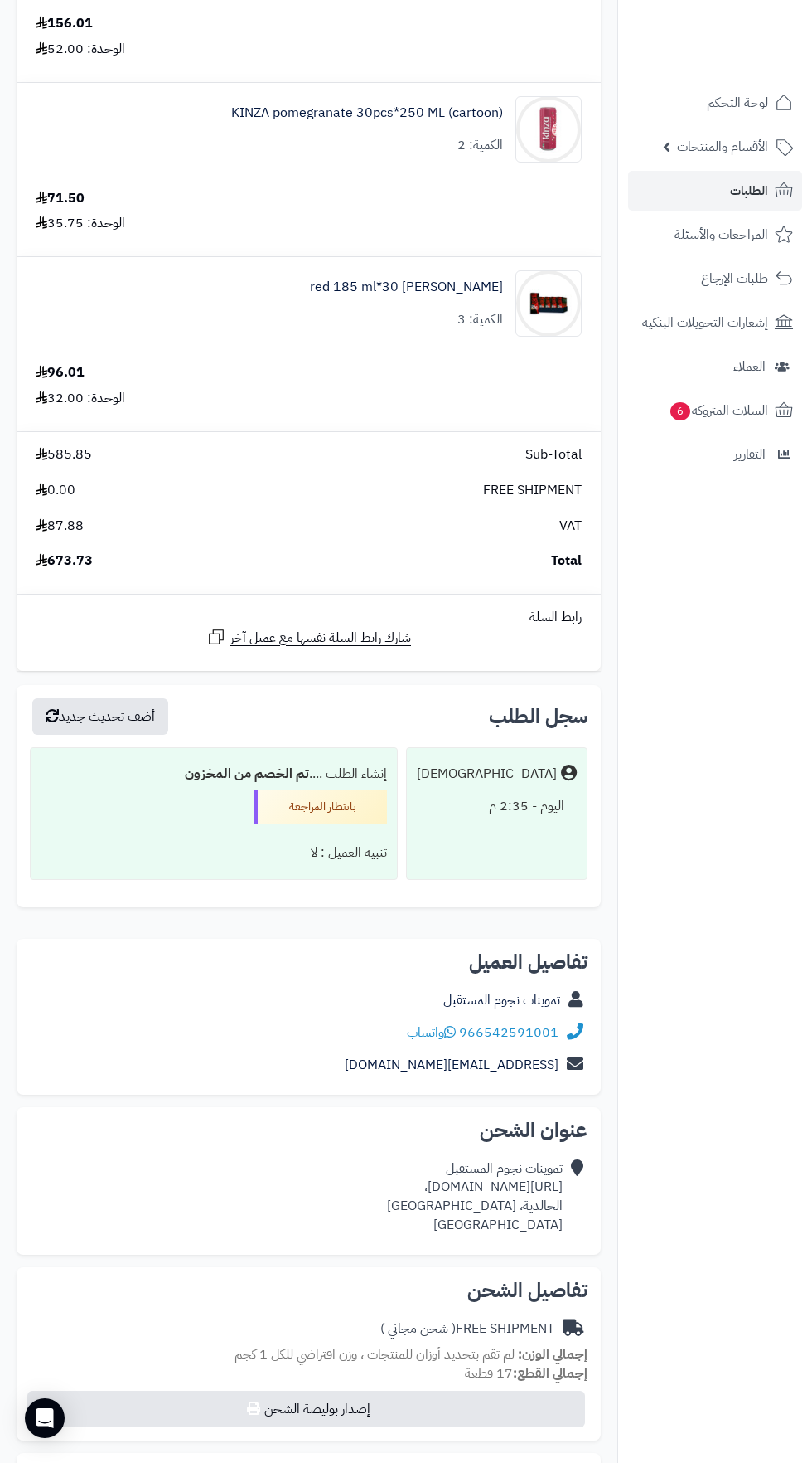
scroll to position [1593, 0]
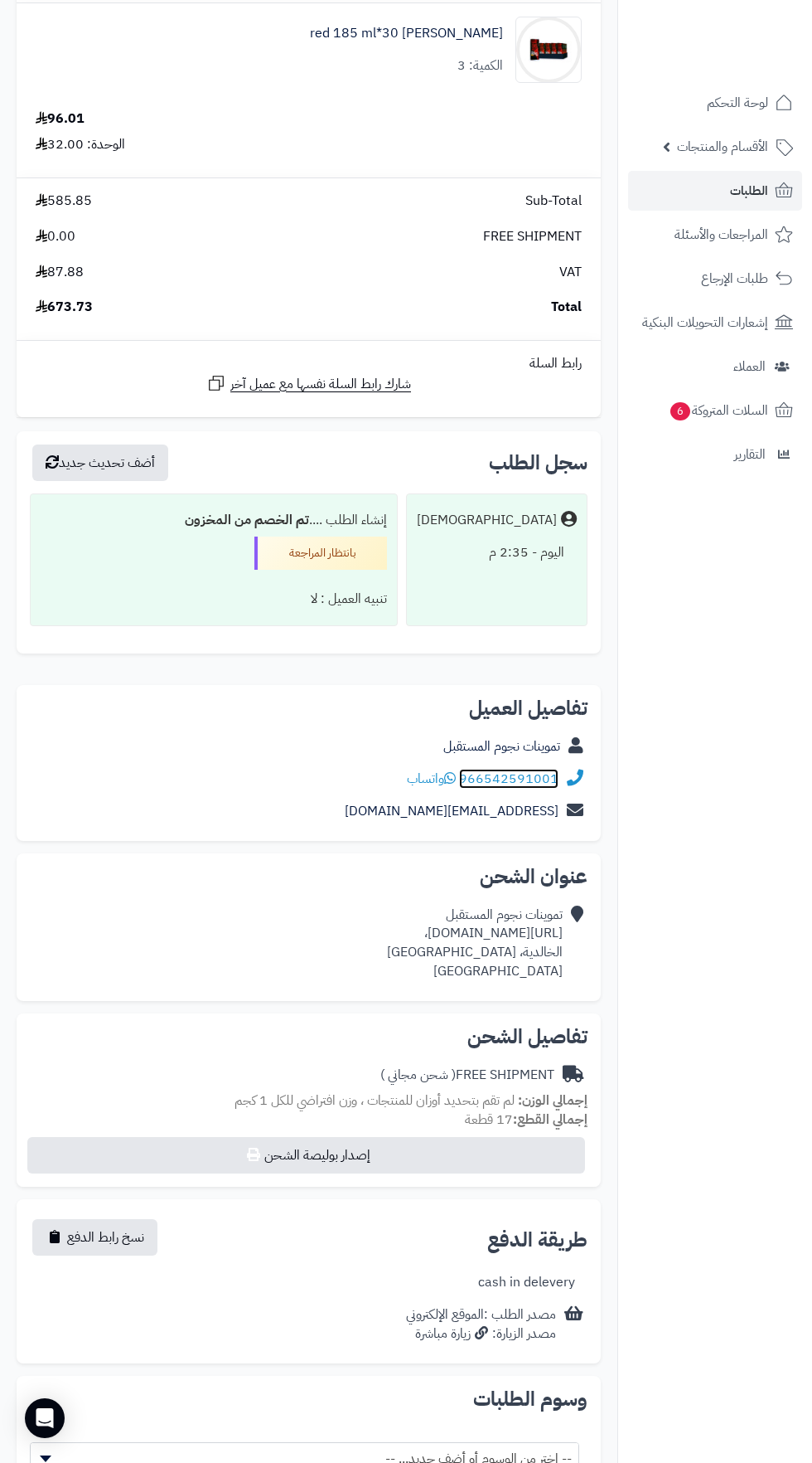
click at [541, 773] on link "966542591001" at bounding box center [508, 779] width 100 height 20
copy div "https://maps.app.goo.gl/ECeXz81KeVQnhhdLA،"
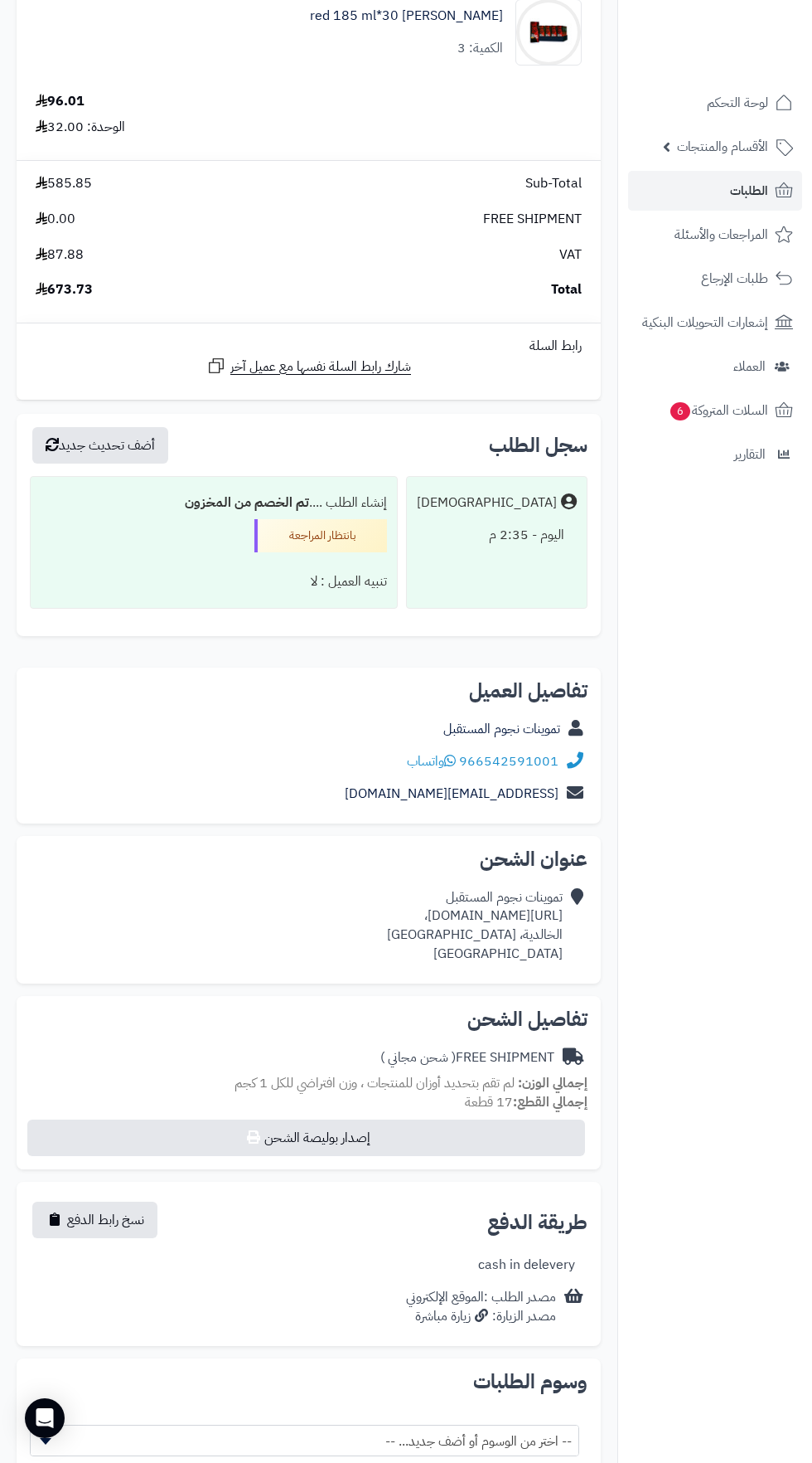
scroll to position [1686, 0]
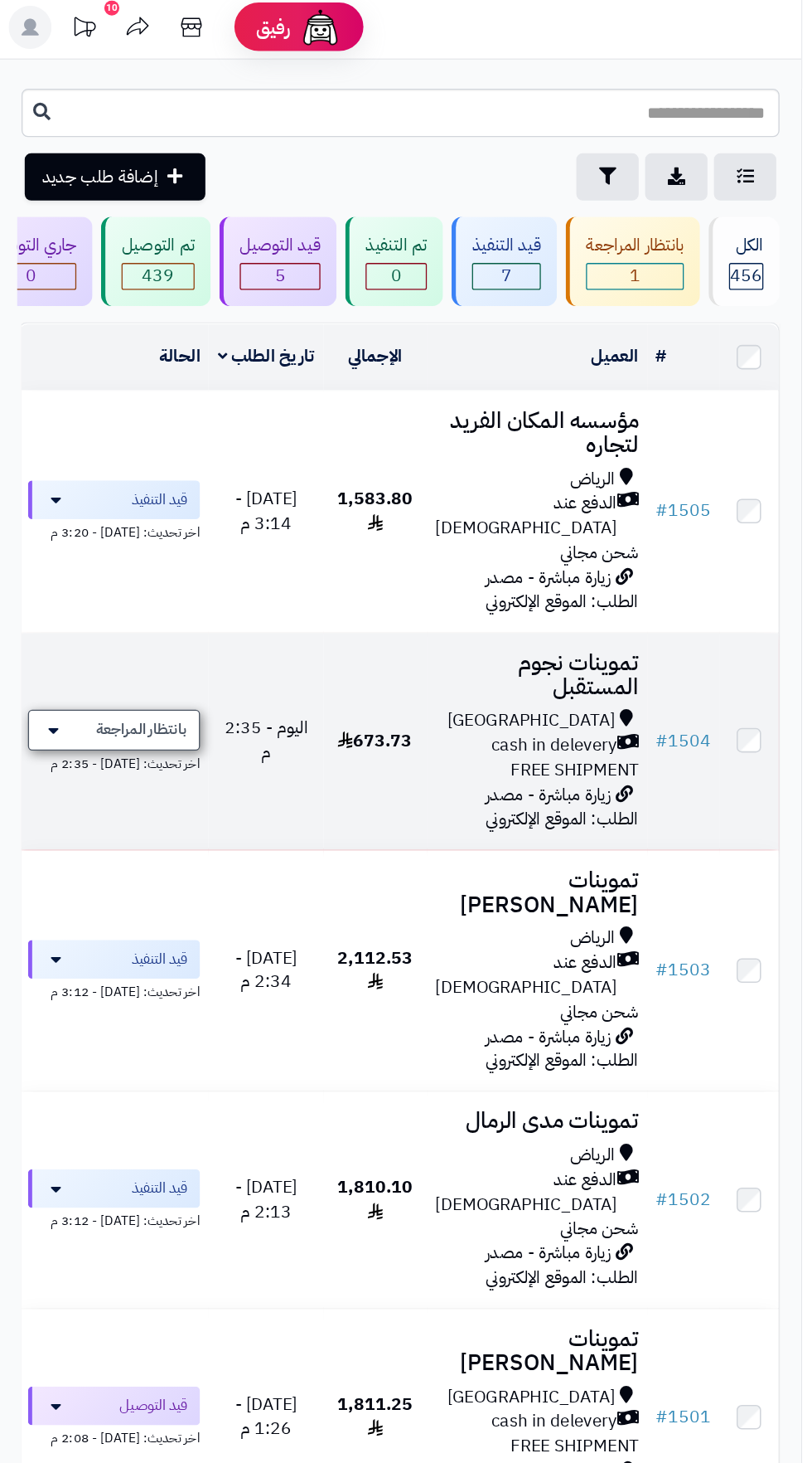
click at [122, 558] on span "بانتظار المراجعة" at bounding box center [109, 566] width 69 height 16
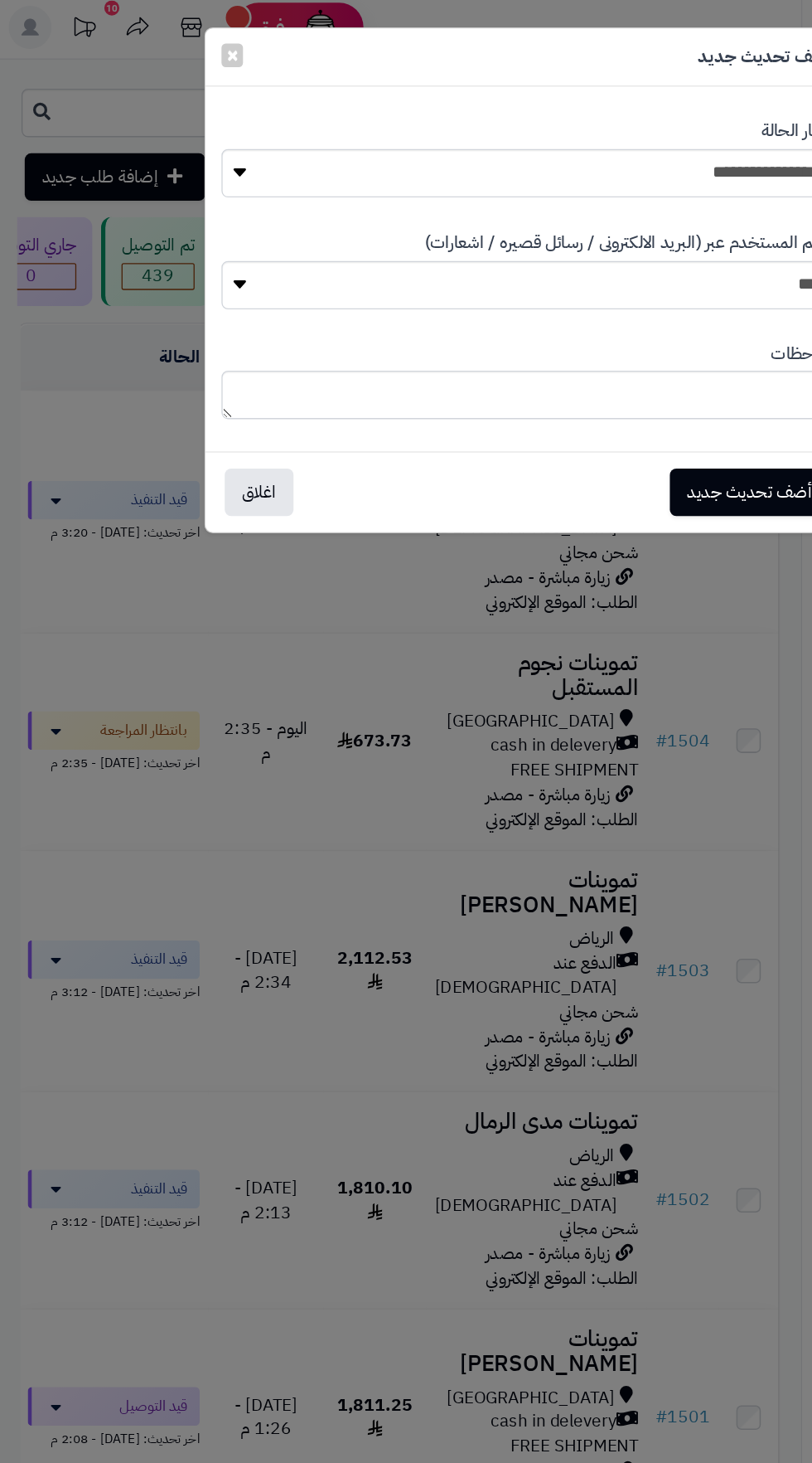
click at [552, 101] on div "**********" at bounding box center [406, 125] width 471 height 85
click at [572, 137] on select "**********" at bounding box center [406, 137] width 471 height 38
select select "**"
click at [564, 386] on button "أضف تحديث جديد" at bounding box center [578, 382] width 123 height 37
